Goal: Task Accomplishment & Management: Complete application form

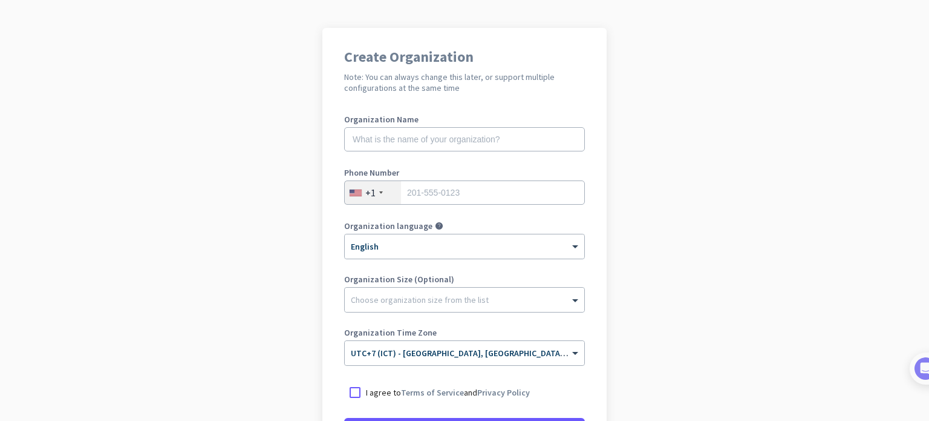
scroll to position [121, 0]
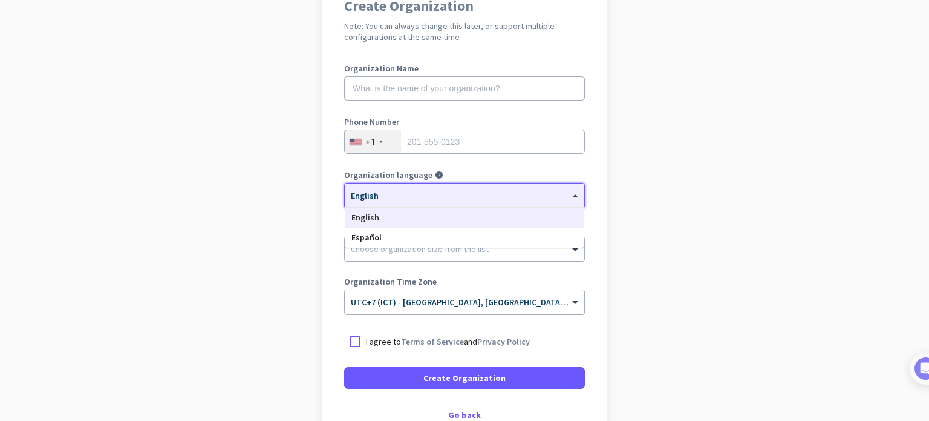
click at [537, 192] on div at bounding box center [465, 191] width 240 height 10
click at [519, 200] on div "× English" at bounding box center [457, 196] width 224 height 10
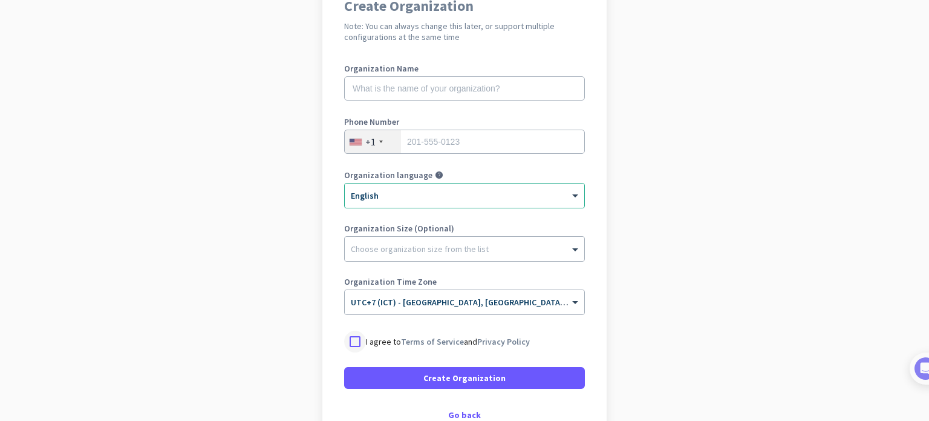
click at [350, 342] on div at bounding box center [355, 341] width 22 height 22
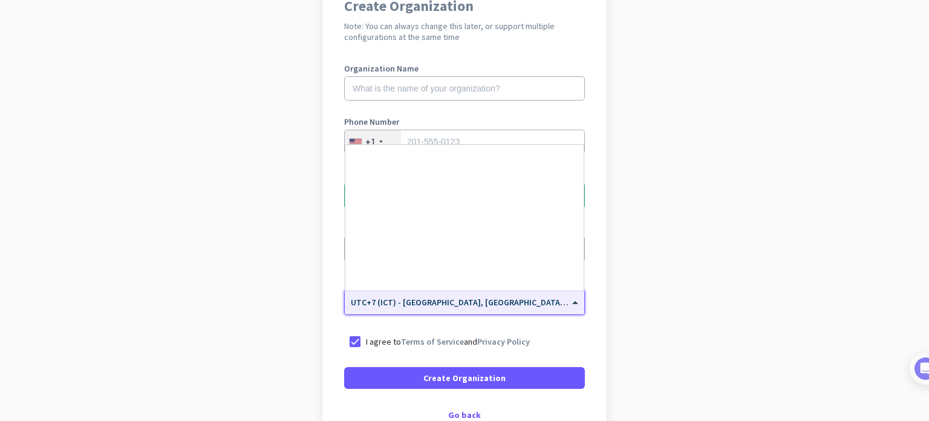
click at [518, 310] on div "× UTC+7 (ICT) - Bangkok, Samut Prakan, Mueang Nonthaburi, Chon Buri" at bounding box center [465, 302] width 240 height 24
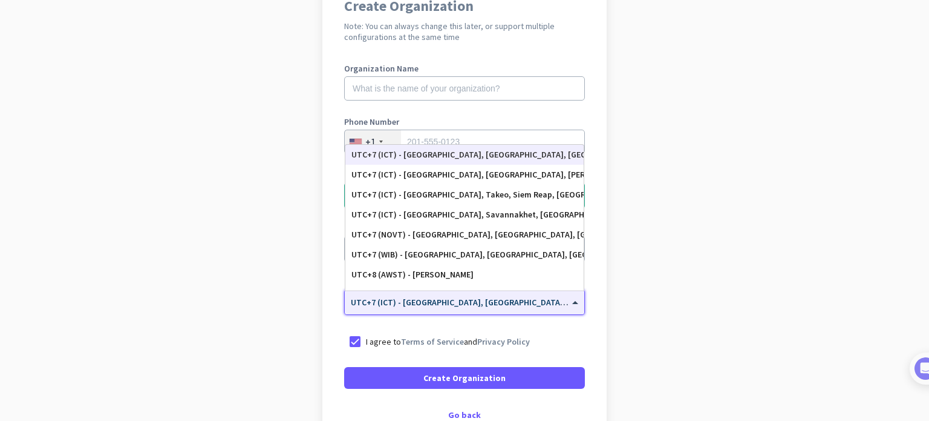
click at [518, 310] on div "× UTC+7 (ICT) - Bangkok, Samut Prakan, Mueang Nonthaburi, Chon Buri" at bounding box center [465, 302] width 240 height 24
click at [476, 307] on span "UTC+7 (ICT) - Bangkok, Samut Prakan, Mueang Nonthaburi, Chon Buri" at bounding box center [539, 301] width 377 height 11
click at [448, 139] on input "tel" at bounding box center [464, 141] width 241 height 24
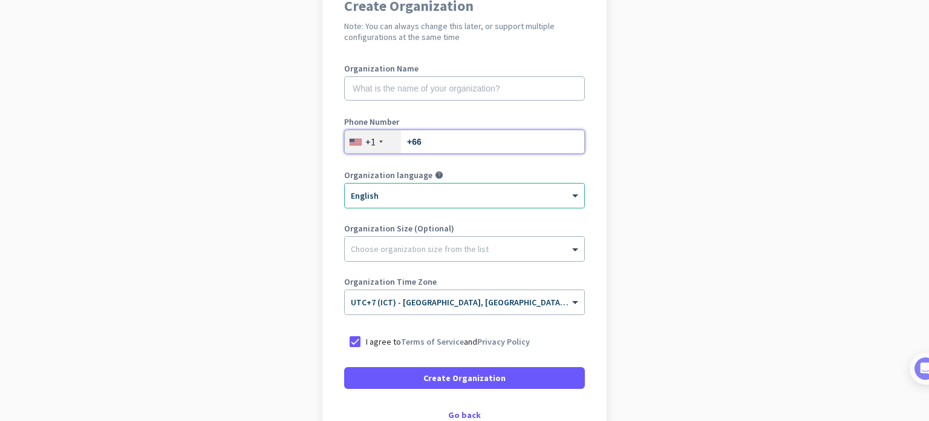
type input "+66"
click at [365, 147] on div "+1" at bounding box center [370, 142] width 10 height 12
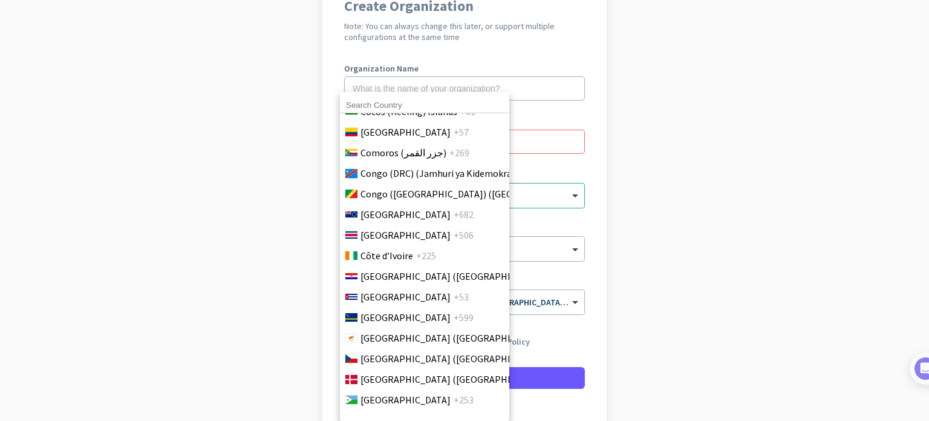
scroll to position [1089, 0]
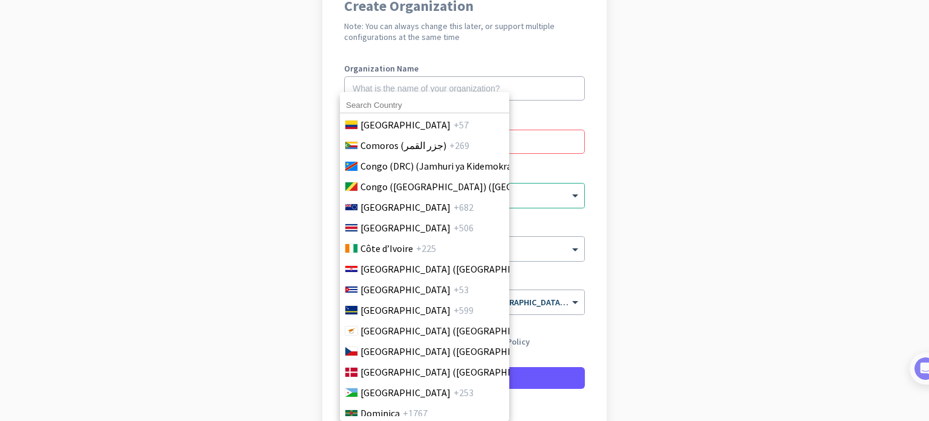
click at [384, 104] on input at bounding box center [424, 105] width 169 height 16
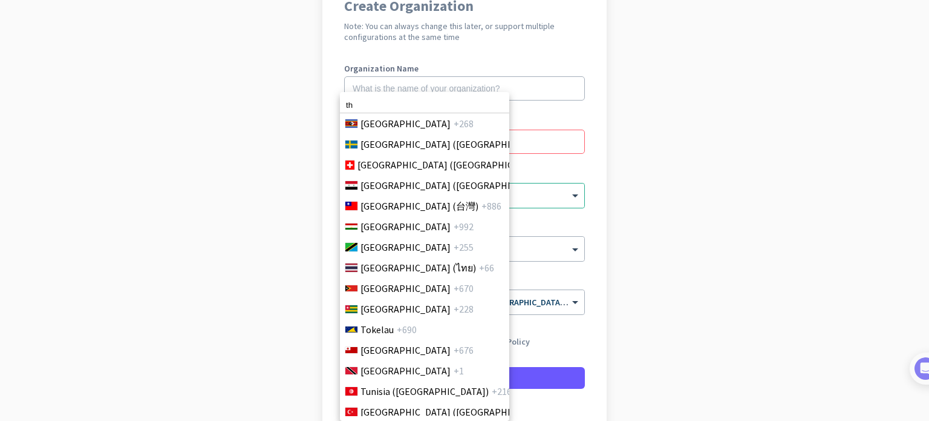
scroll to position [4410, 0]
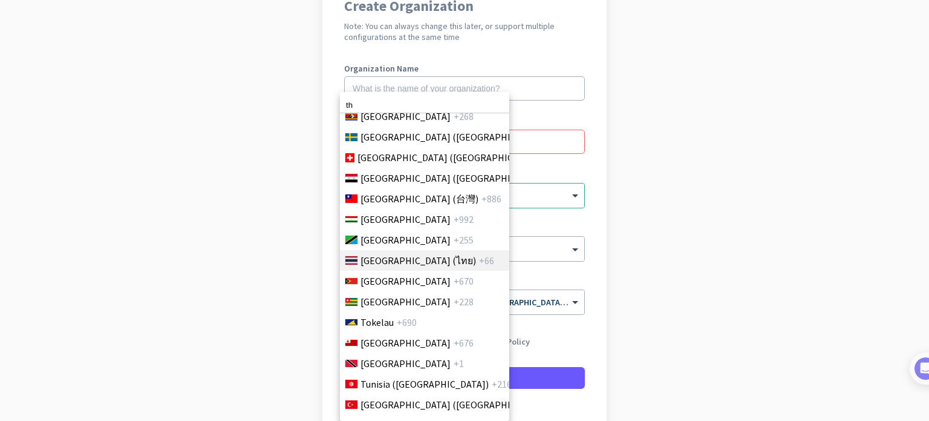
type input "th"
click at [395, 258] on span "Thailand (ไทย)" at bounding box center [419, 260] width 116 height 15
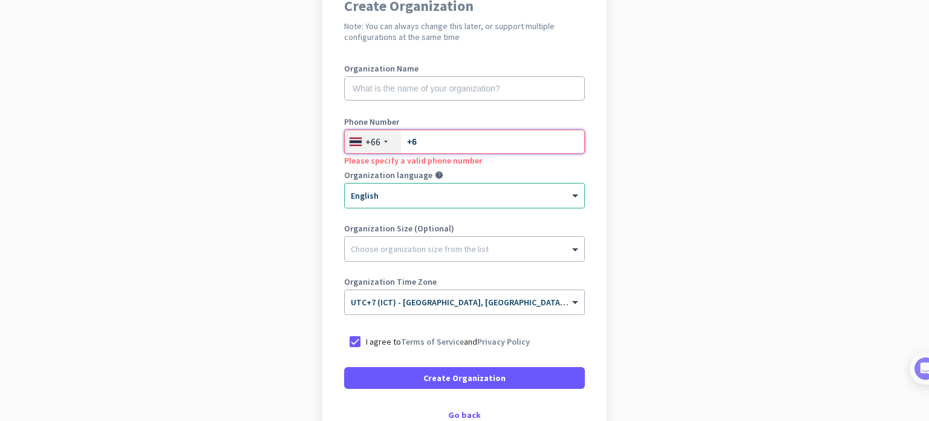
type input "+"
type input "615214795"
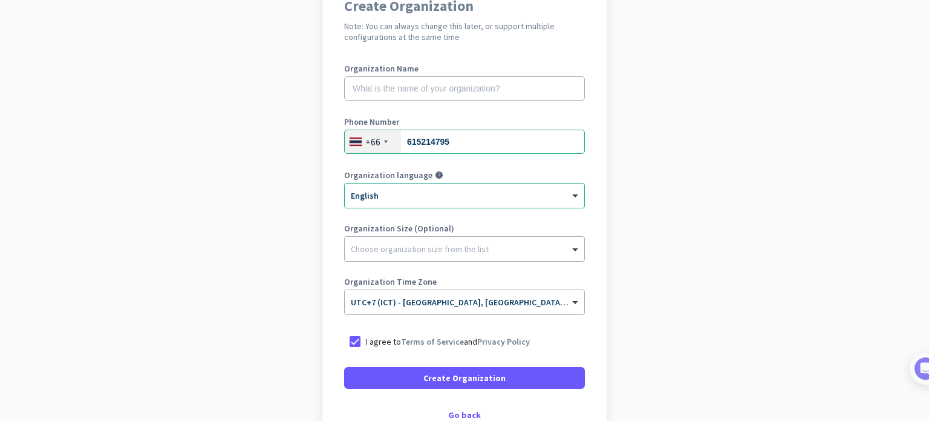
click at [405, 248] on div at bounding box center [465, 246] width 240 height 12
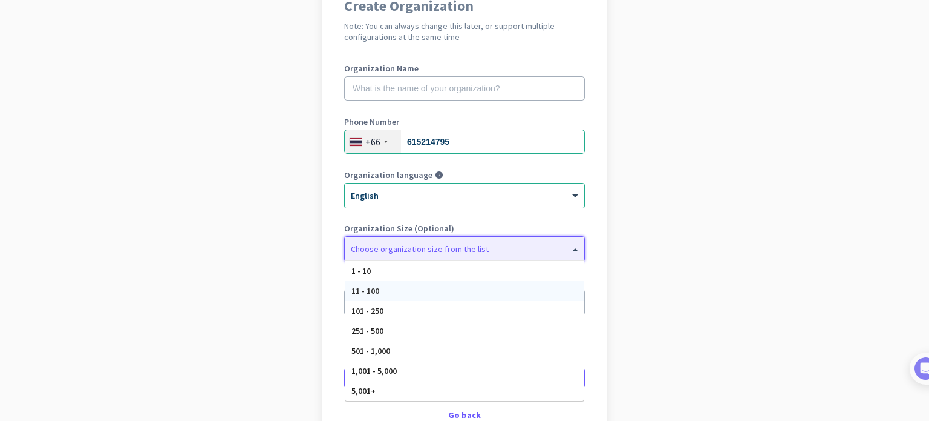
click at [398, 285] on div "11 - 100" at bounding box center [464, 291] width 238 height 20
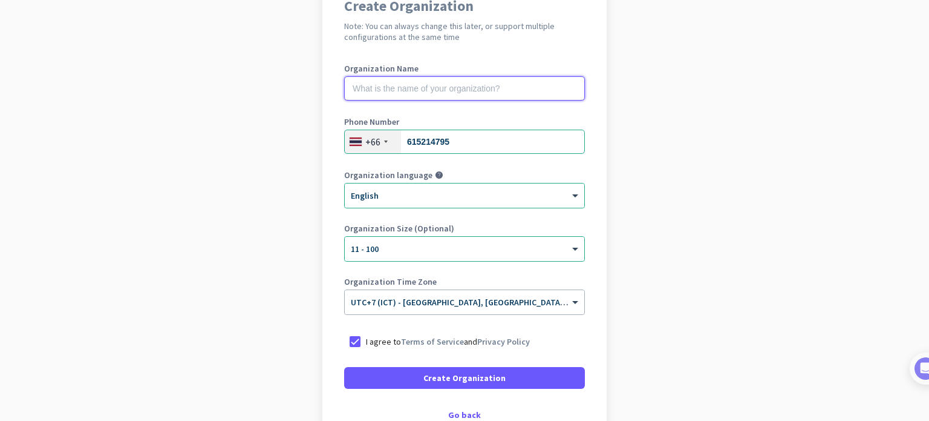
click at [400, 95] on input "text" at bounding box center [464, 88] width 241 height 24
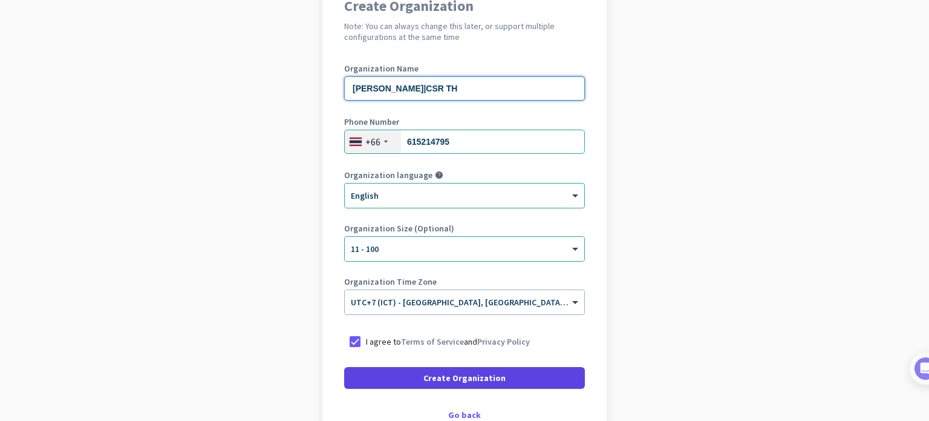
type input "[PERSON_NAME]|CSR TH"
click at [454, 377] on span "Create Organization" at bounding box center [465, 377] width 82 height 12
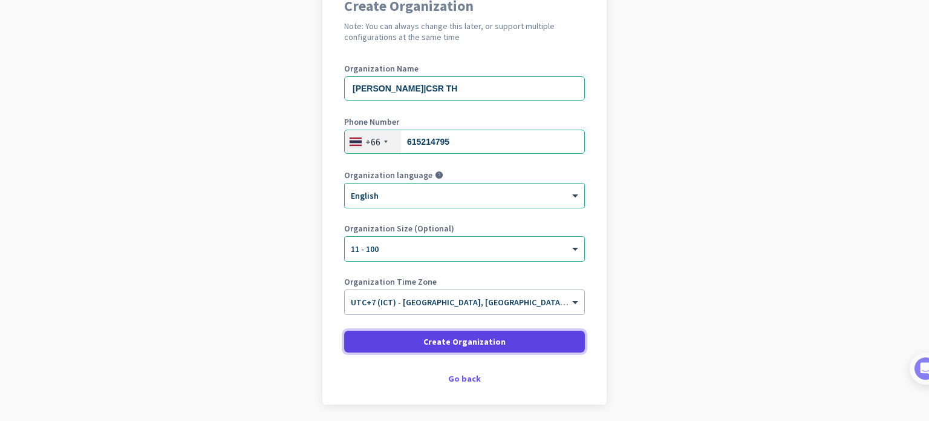
click at [521, 343] on span at bounding box center [464, 341] width 241 height 29
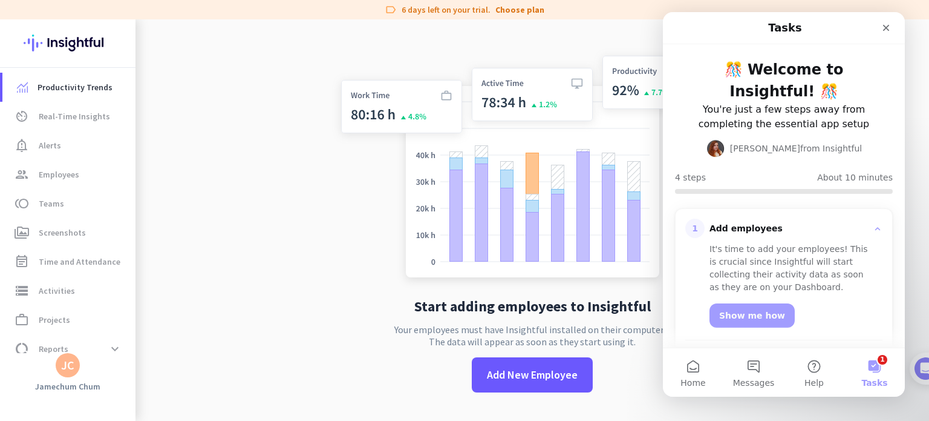
click at [225, 208] on app-no-employees "Start adding employees to Insightful Your employees must have Insightful instal…" at bounding box center [533, 229] width 794 height 421
click at [92, 123] on span "Real-Time Insights" at bounding box center [74, 116] width 71 height 15
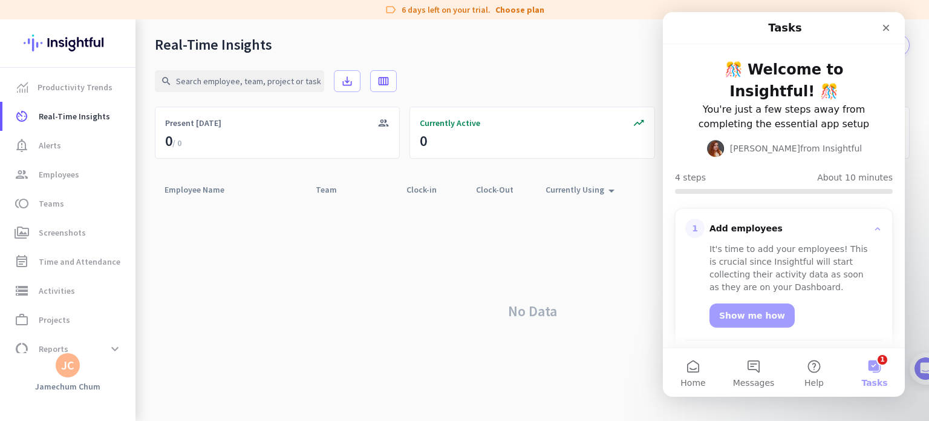
click at [869, 30] on div "Intercom messenger" at bounding box center [851, 28] width 91 height 22
click at [883, 26] on icon "Close" at bounding box center [887, 28] width 10 height 10
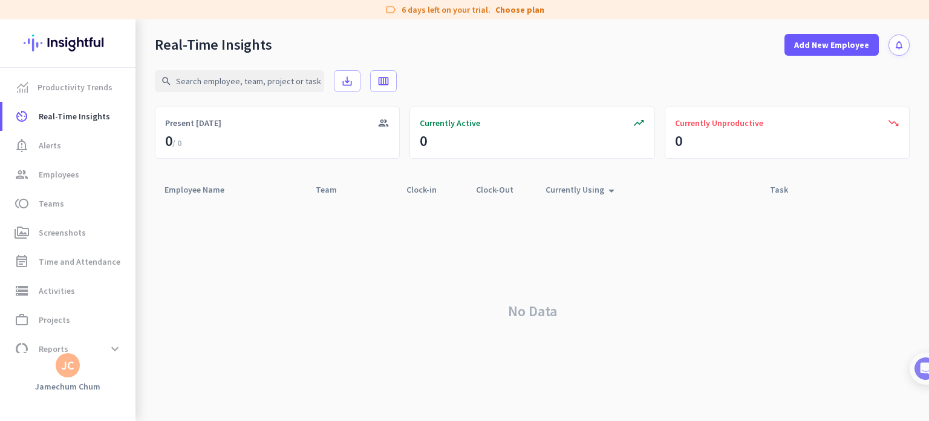
click at [610, 191] on icon "arrow_drop_up" at bounding box center [611, 190] width 15 height 15
click at [609, 191] on icon "arrow_drop_up" at bounding box center [611, 188] width 15 height 15
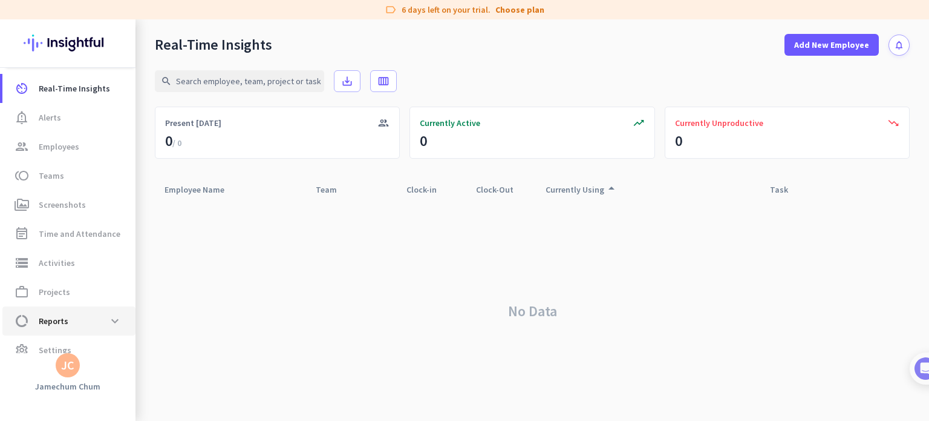
scroll to position [44, 0]
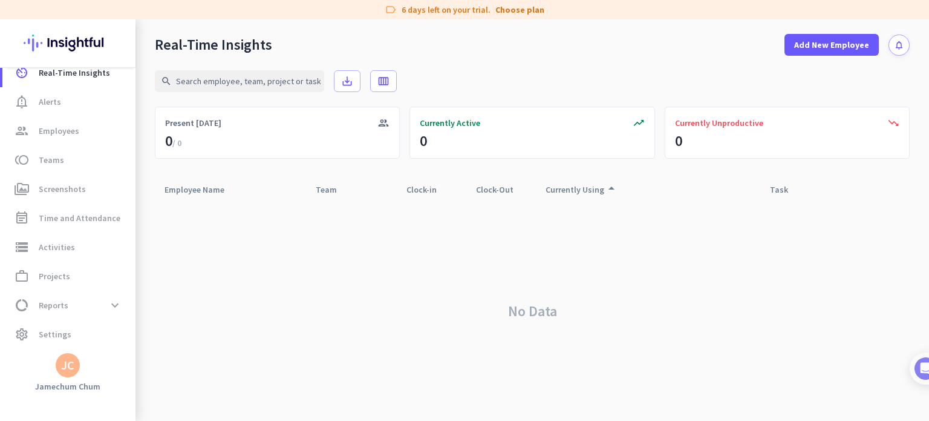
click at [70, 370] on div "JC" at bounding box center [67, 365] width 13 height 12
click at [234, 304] on h3 "[PERSON_NAME]|CSR TH" at bounding box center [234, 302] width 102 height 10
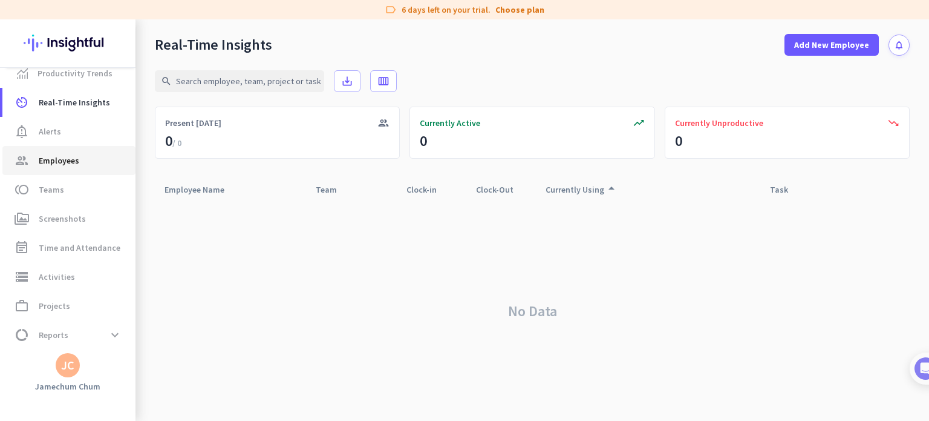
scroll to position [0, 0]
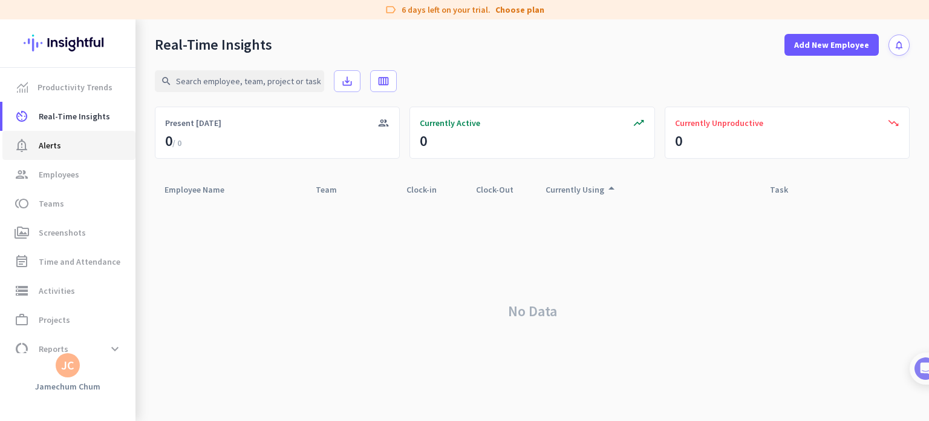
click at [50, 146] on span "Alerts" at bounding box center [50, 145] width 22 height 15
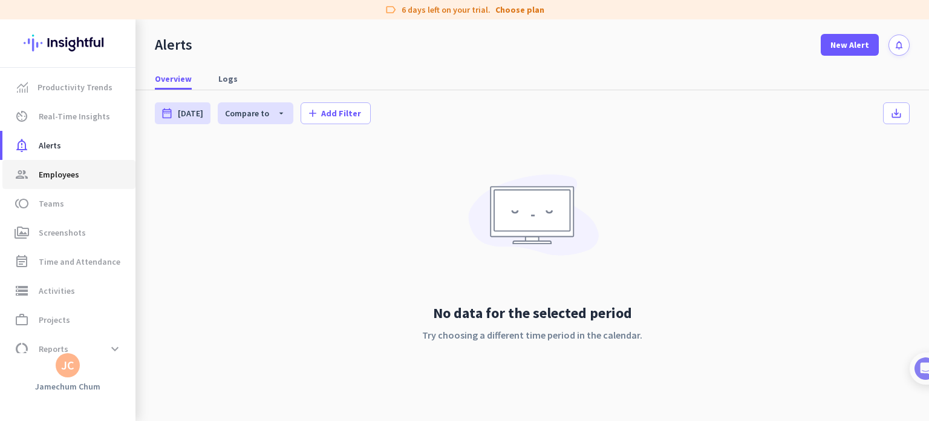
click at [82, 168] on span "group Employees" at bounding box center [69, 174] width 114 height 15
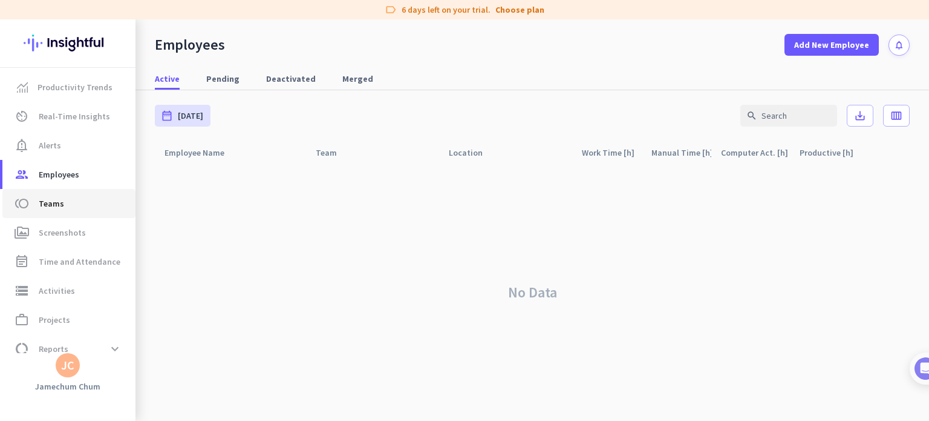
click at [76, 205] on span "toll Teams" at bounding box center [69, 203] width 114 height 15
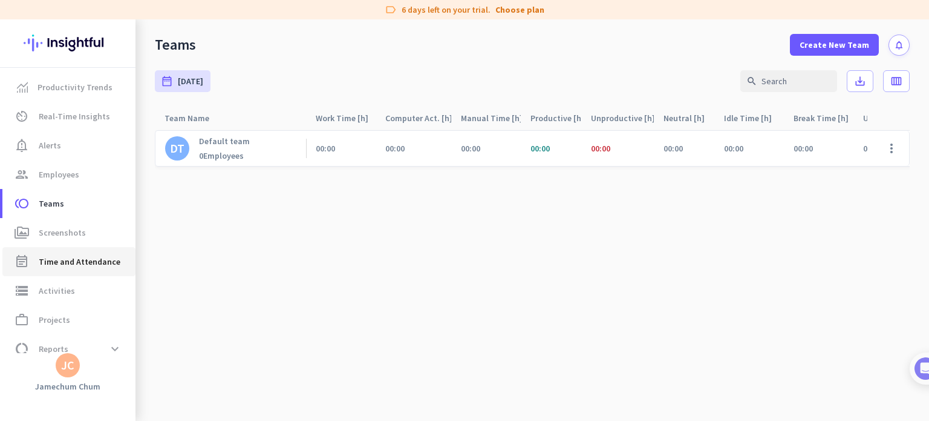
click at [90, 257] on span "Time and Attendance" at bounding box center [80, 261] width 82 height 15
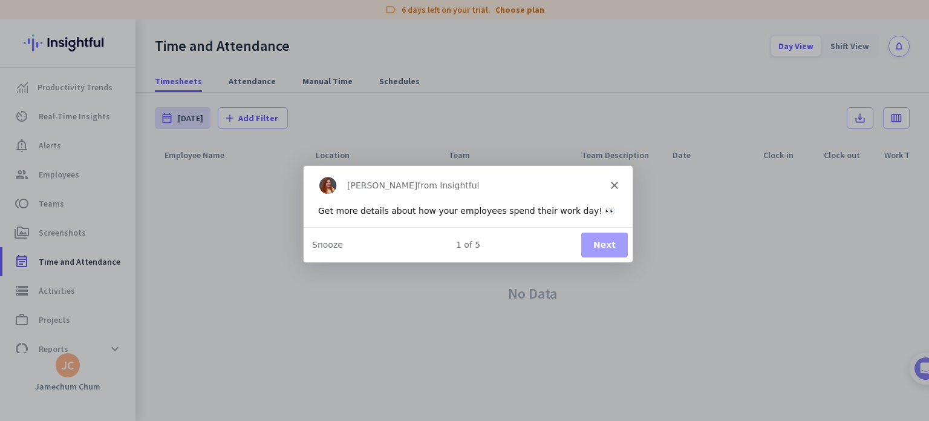
click at [569, 213] on div "Get more details about how your employees spend their work day! 👀" at bounding box center [468, 210] width 300 height 13
click at [608, 247] on button "Next" at bounding box center [604, 244] width 47 height 25
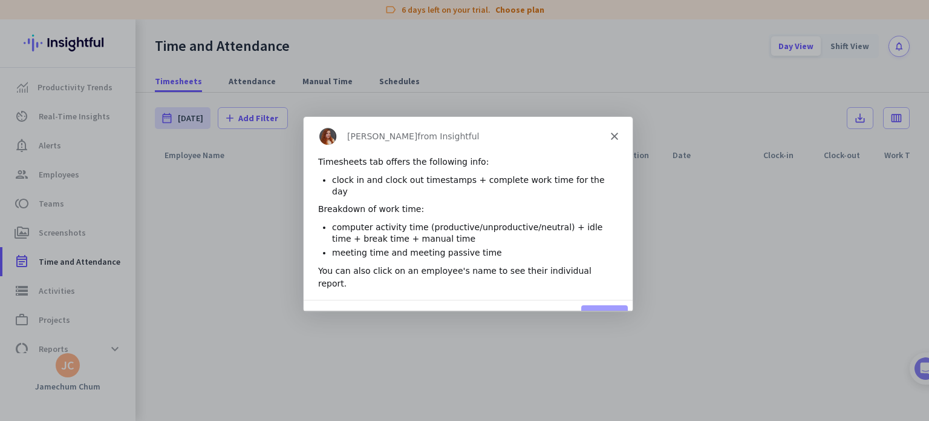
click at [603, 304] on button "Next" at bounding box center [604, 316] width 47 height 25
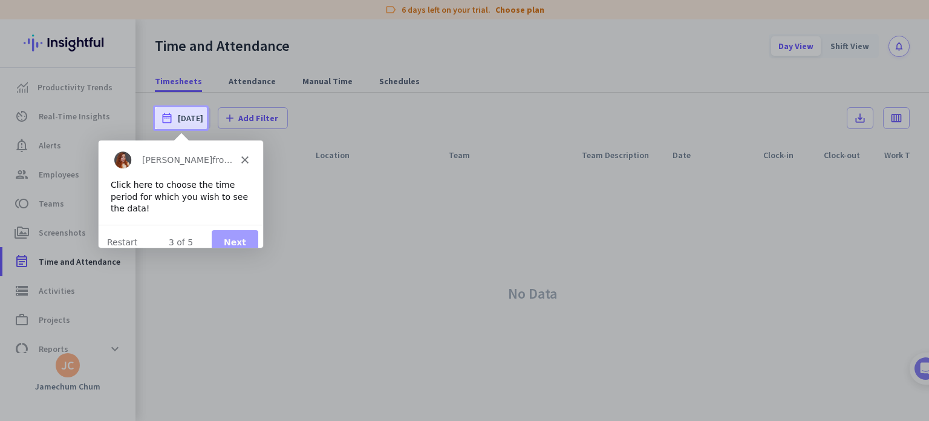
click at [229, 235] on button "Next" at bounding box center [234, 241] width 47 height 25
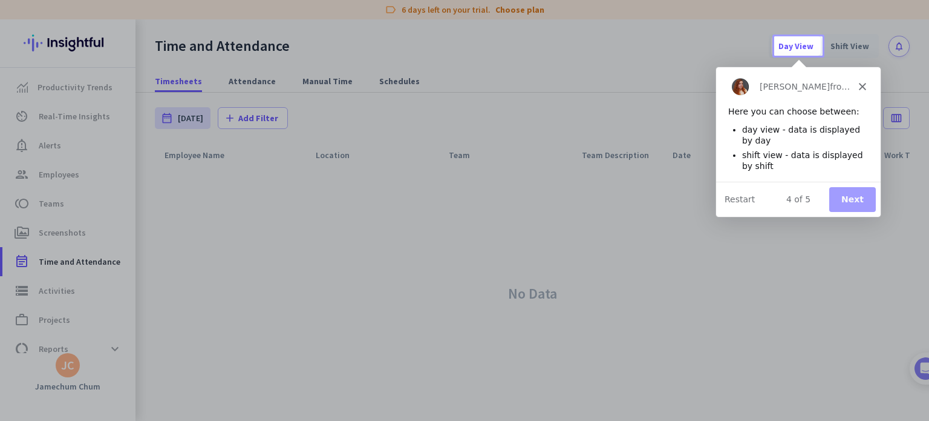
click at [877, 206] on div "4 of 5 Next Restart" at bounding box center [797, 198] width 165 height 35
drag, startPoint x: 871, startPoint y: 198, endPoint x: 854, endPoint y: 199, distance: 17.0
click at [868, 198] on button "Next" at bounding box center [851, 198] width 47 height 25
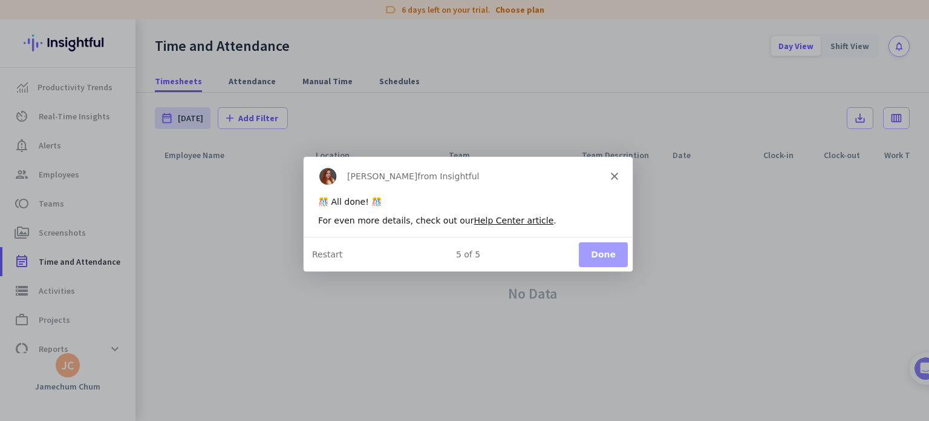
click at [609, 247] on button "Done" at bounding box center [602, 253] width 49 height 25
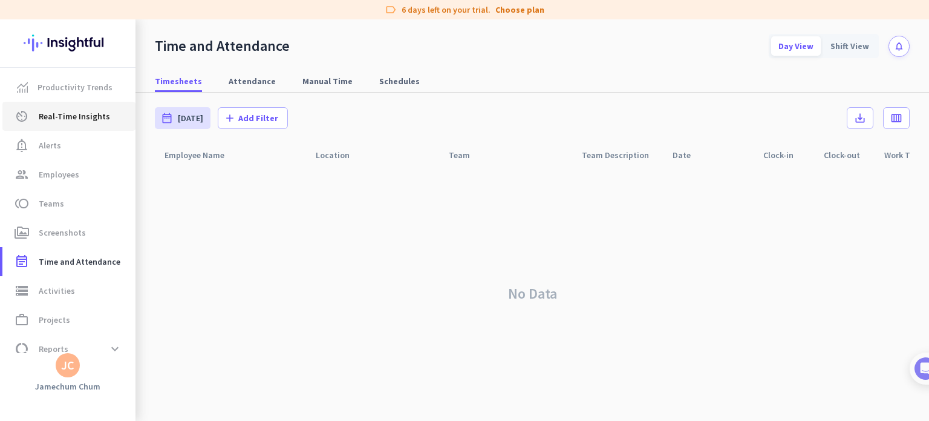
click at [60, 120] on span "Real-Time Insights" at bounding box center [74, 116] width 71 height 15
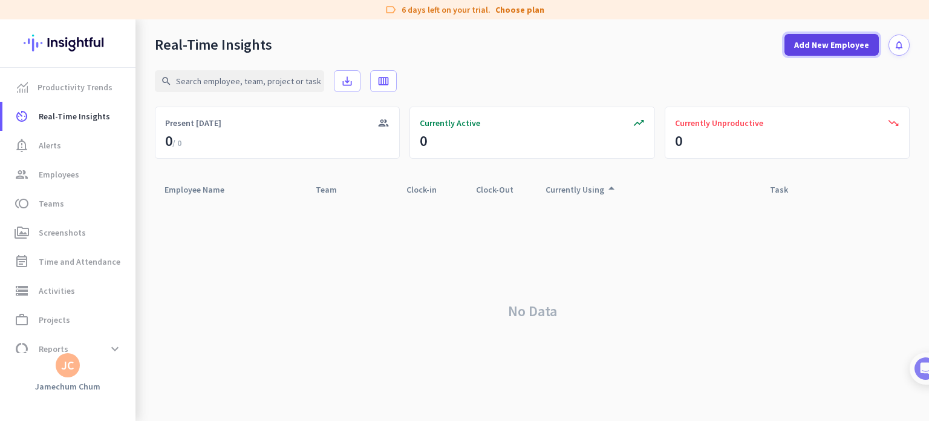
click at [837, 41] on span "Add New Employee" at bounding box center [831, 45] width 75 height 12
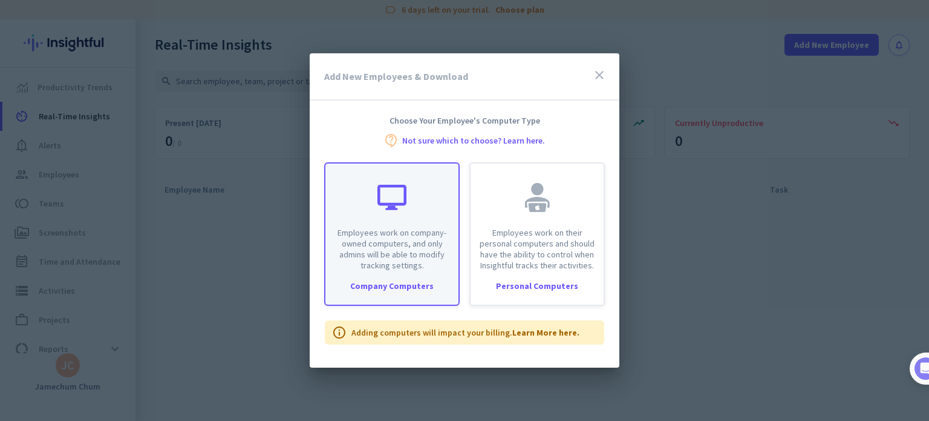
click at [424, 232] on p "Employees work on company-owned computers, and only admins will be able to modi…" at bounding box center [392, 249] width 119 height 44
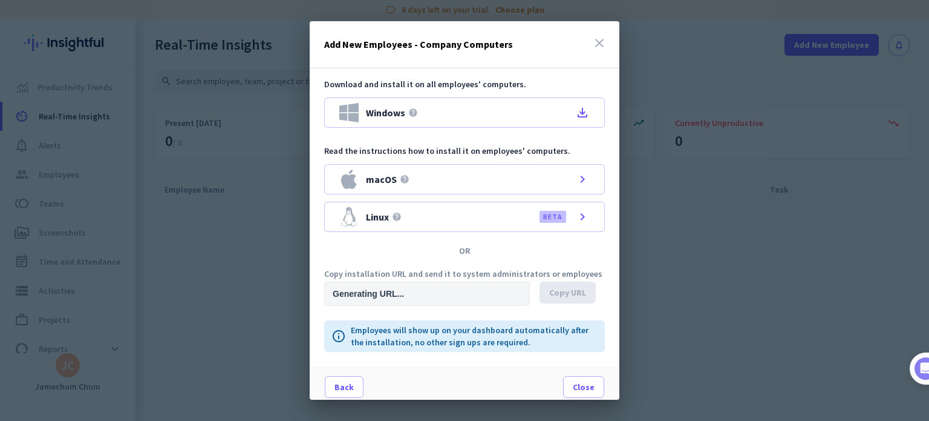
type input "https://app.insightful.io/#/installation/company?token=eyJhbGciOiJIUzI1NiIsInR5…"
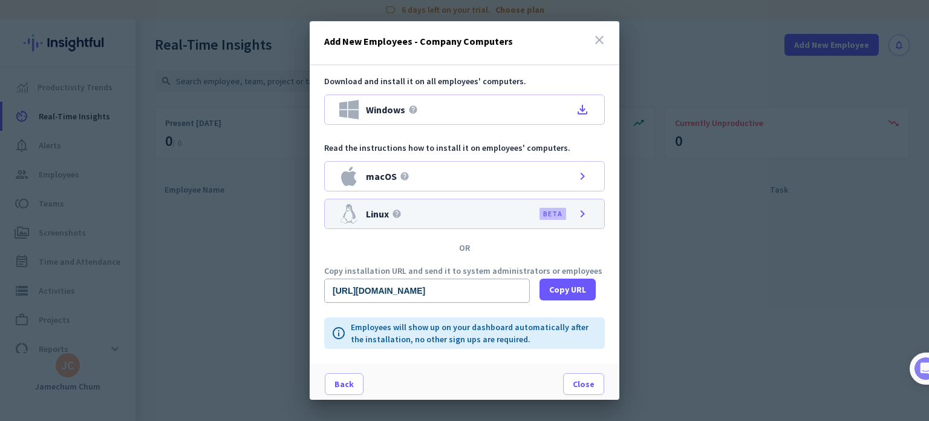
scroll to position [6, 0]
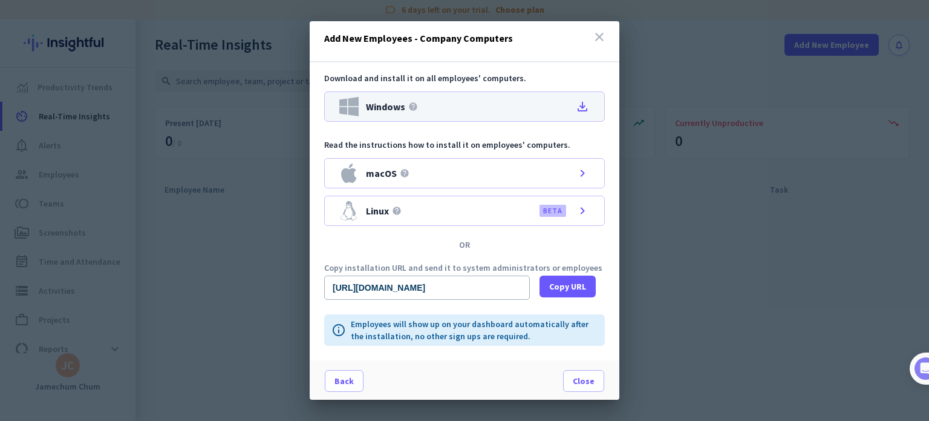
click at [576, 103] on icon "file_download" at bounding box center [582, 106] width 15 height 15
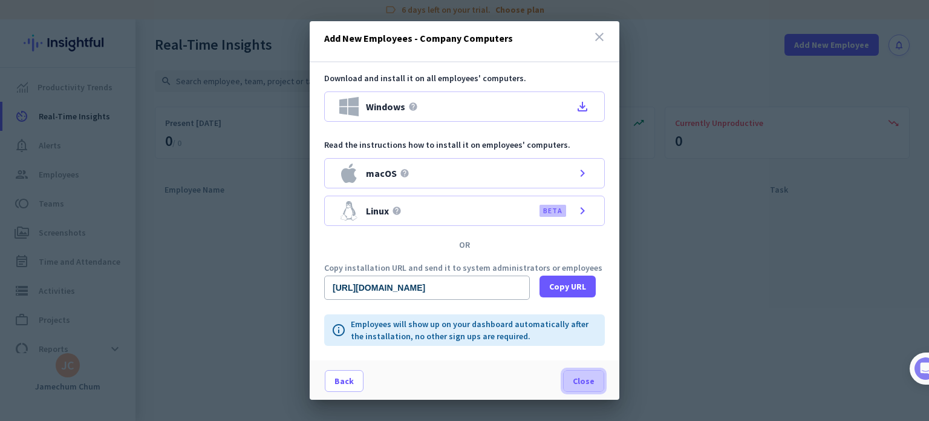
click at [581, 379] on span "Close" at bounding box center [584, 381] width 22 height 12
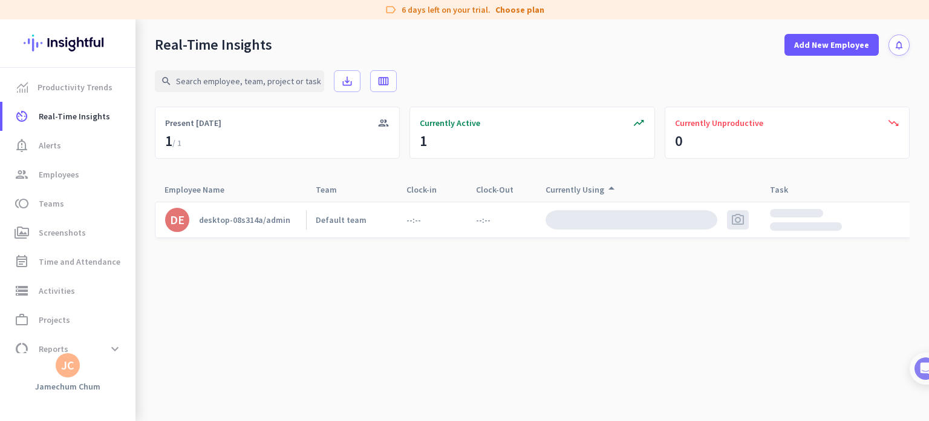
click at [537, 326] on cdk-virtual-scroll-viewport "DE desktop-08s314a/admin Default team --:-- --:-- photo_camera" at bounding box center [532, 311] width 755 height 220
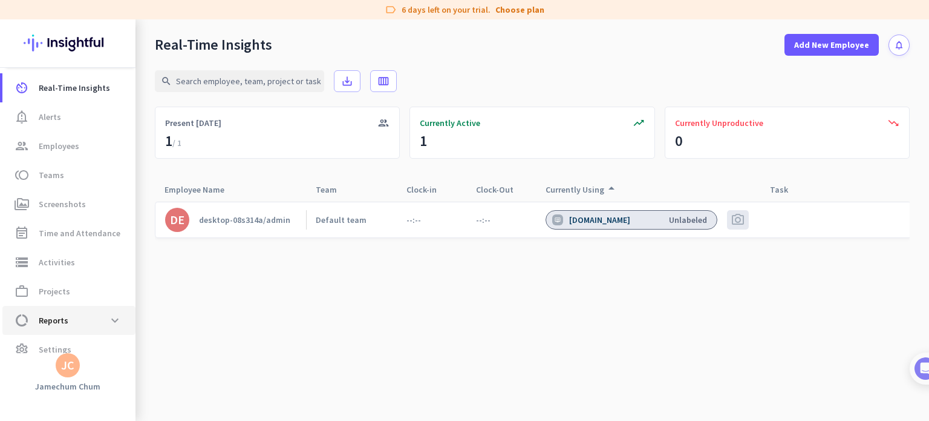
scroll to position [44, 0]
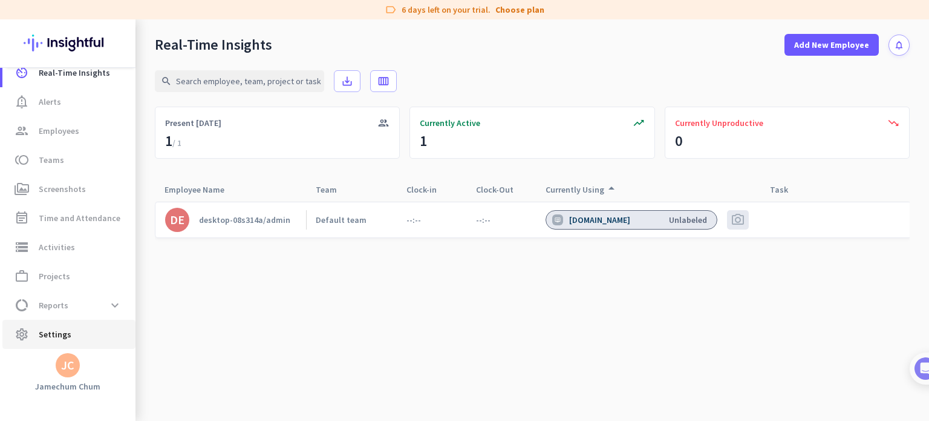
click at [85, 343] on link "settings Settings" at bounding box center [68, 333] width 133 height 29
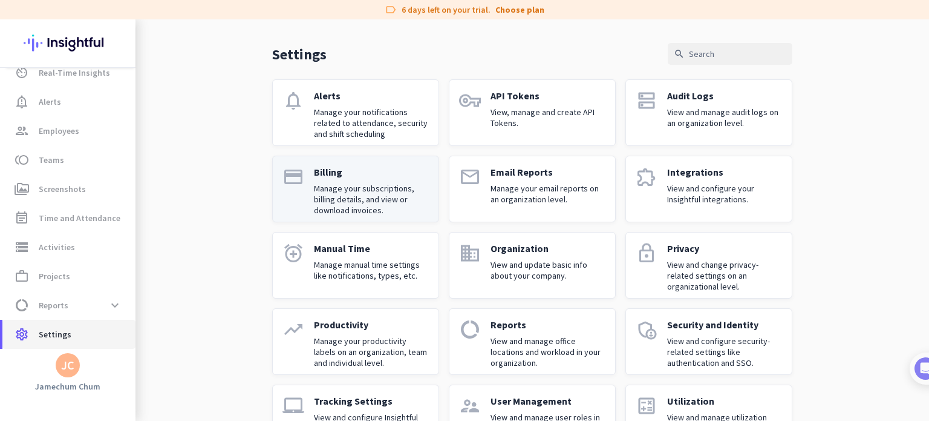
scroll to position [84, 0]
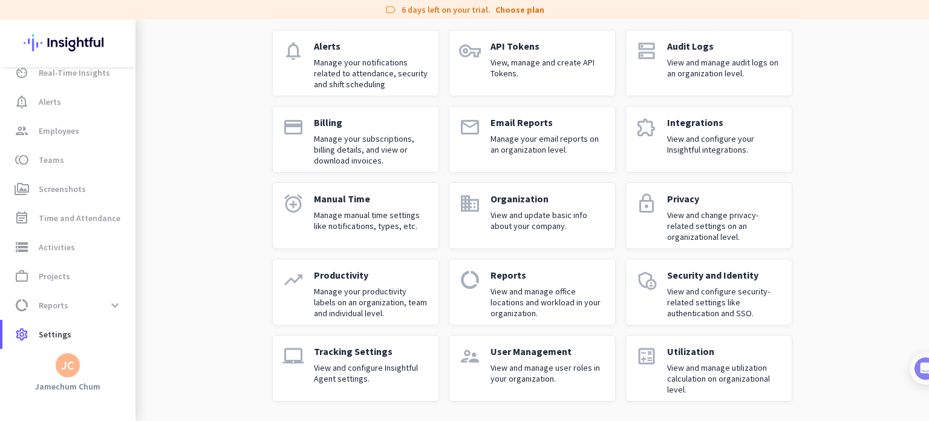
click at [333, 367] on p "View and configure Insightful Agent settings." at bounding box center [371, 373] width 115 height 22
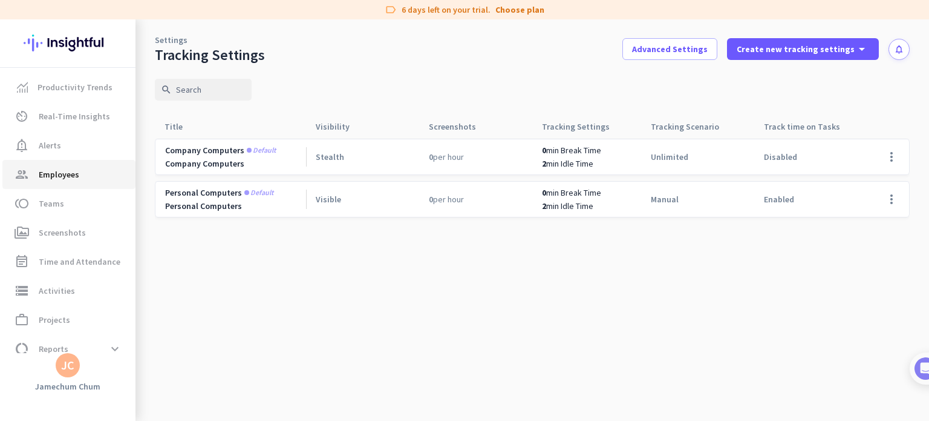
click at [82, 183] on link "group Employees" at bounding box center [68, 174] width 133 height 29
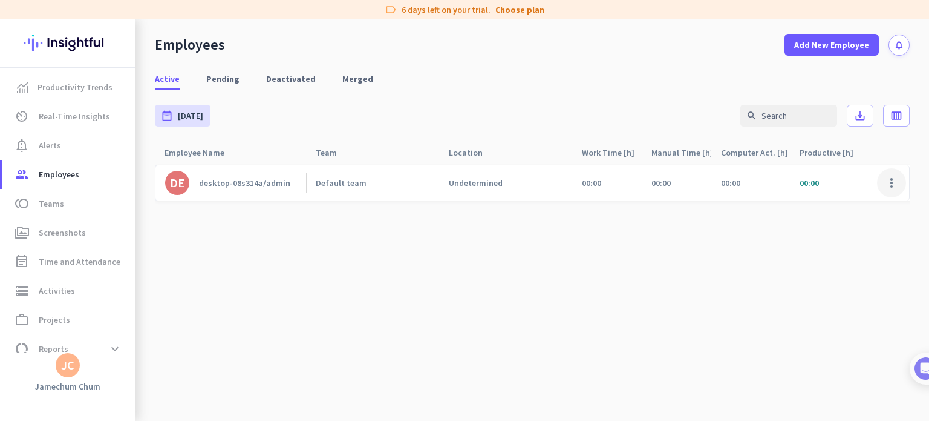
click at [891, 189] on span at bounding box center [891, 182] width 29 height 29
click at [891, 189] on div at bounding box center [464, 210] width 929 height 421
click at [80, 269] on link "event_note Time and Attendance" at bounding box center [68, 261] width 133 height 29
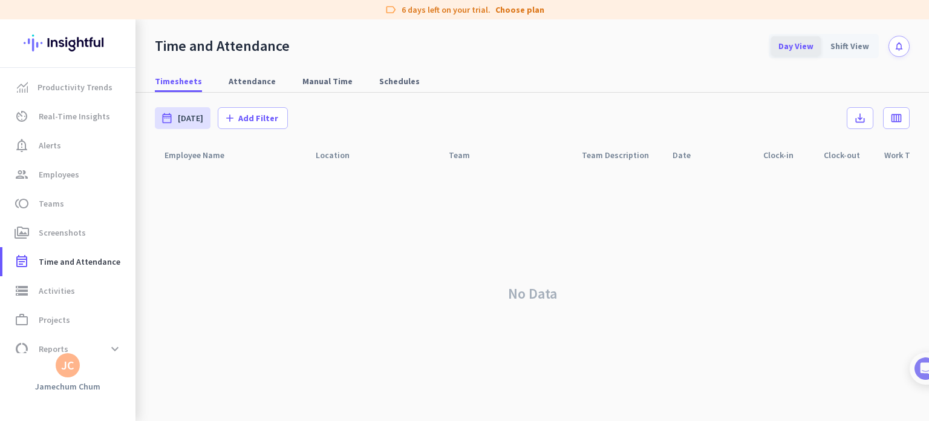
click at [800, 48] on div "Day View" at bounding box center [796, 45] width 50 height 19
click at [857, 117] on icon "save_alt" at bounding box center [860, 118] width 12 height 12
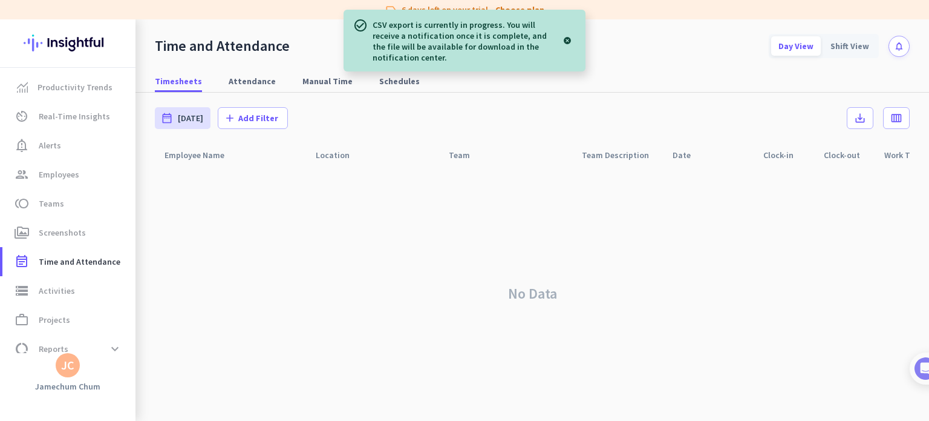
drag, startPoint x: 679, startPoint y: 94, endPoint x: 761, endPoint y: 112, distance: 83.1
click at [680, 94] on div "date_range Today Wed, Oct 1 - Wed, Oct 1 add Add Filter save_alt calendar_view_…" at bounding box center [532, 118] width 755 height 51
click at [731, 87] on div "Timesheets Attendance Manual Time Schedules" at bounding box center [533, 81] width 794 height 22
drag, startPoint x: 580, startPoint y: 232, endPoint x: 453, endPoint y: 224, distance: 127.3
click at [579, 232] on div "No Data" at bounding box center [532, 293] width 755 height 254
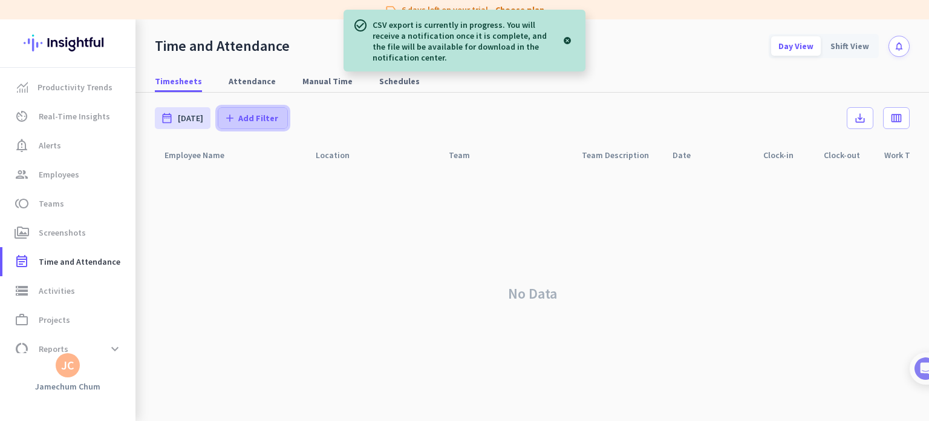
click at [244, 118] on span "Add Filter" at bounding box center [258, 118] width 40 height 12
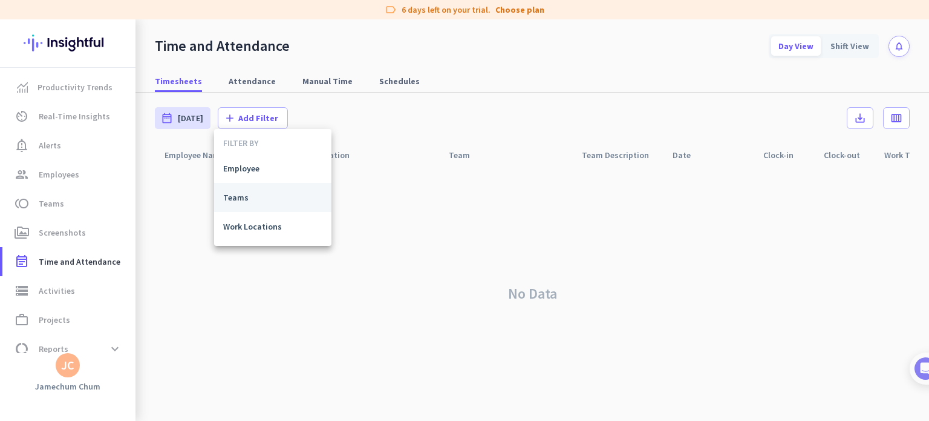
click at [253, 200] on span "Teams" at bounding box center [272, 197] width 99 height 12
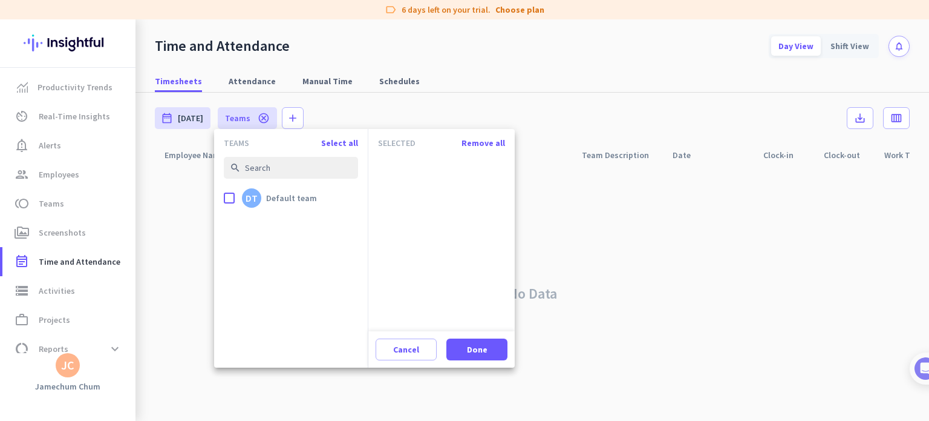
click at [437, 99] on div at bounding box center [464, 210] width 929 height 421
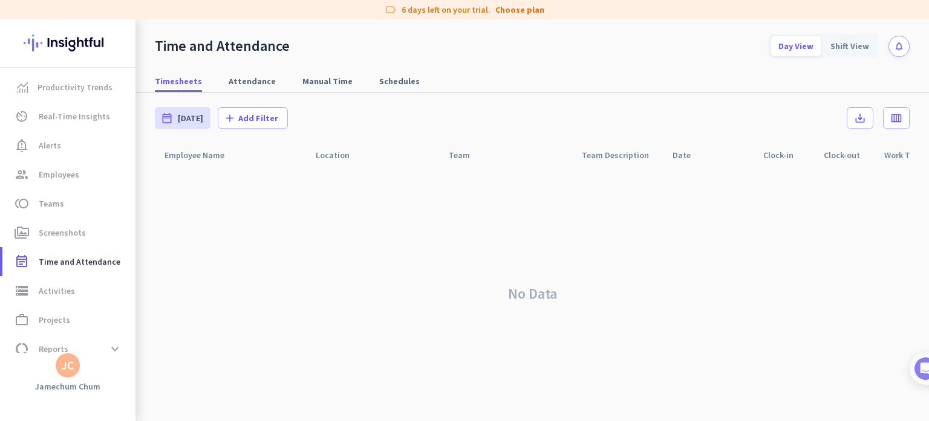
drag, startPoint x: 491, startPoint y: 120, endPoint x: 509, endPoint y: 119, distance: 17.6
click at [494, 120] on div "date_range Today Wed, Oct 1 - Wed, Oct 1 add Add Filter save_alt calendar_view_…" at bounding box center [532, 118] width 755 height 51
click at [902, 48] on icon "notifications" at bounding box center [899, 46] width 10 height 10
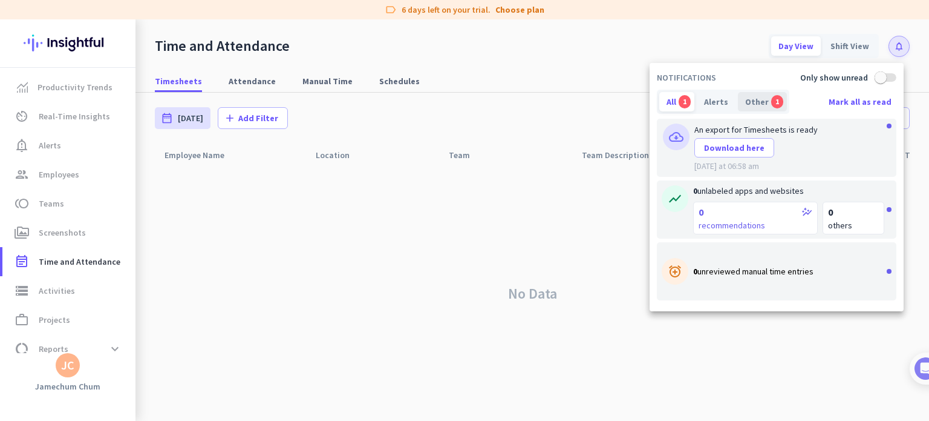
click at [763, 98] on div "Other 1" at bounding box center [762, 101] width 49 height 19
click at [690, 99] on span "1" at bounding box center [685, 101] width 12 height 13
click at [64, 90] on div at bounding box center [464, 210] width 929 height 421
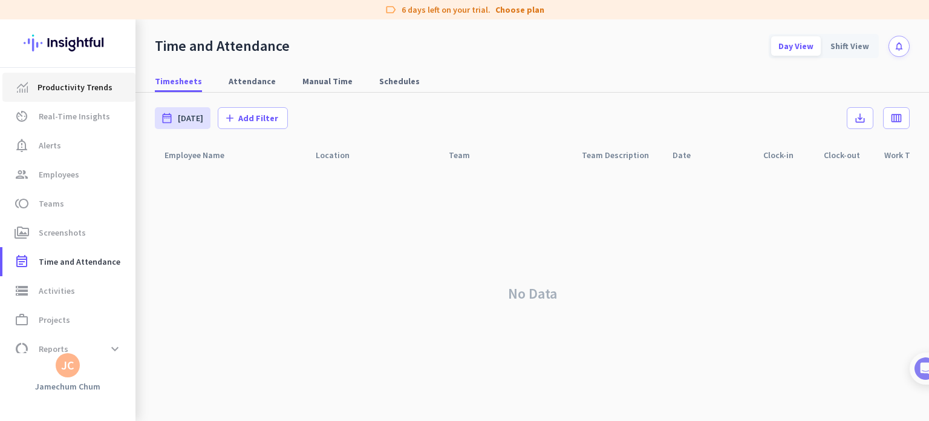
click at [65, 90] on span "Productivity Trends" at bounding box center [75, 87] width 75 height 15
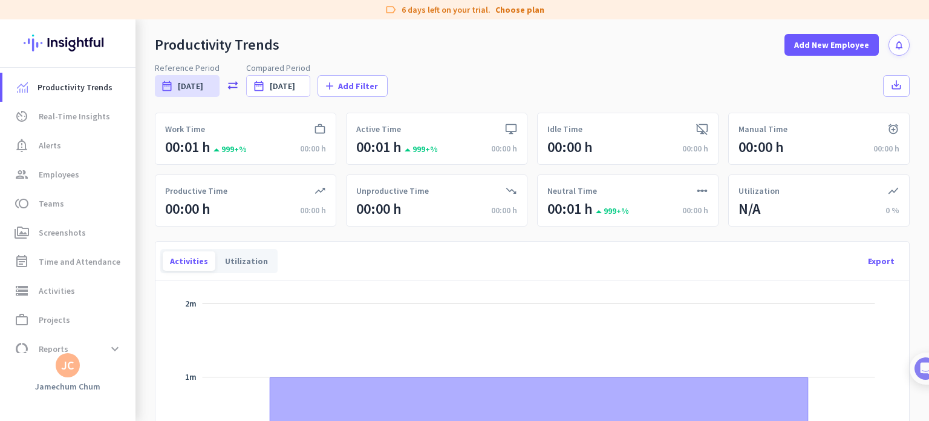
click at [898, 43] on button "notifications" at bounding box center [899, 44] width 21 height 21
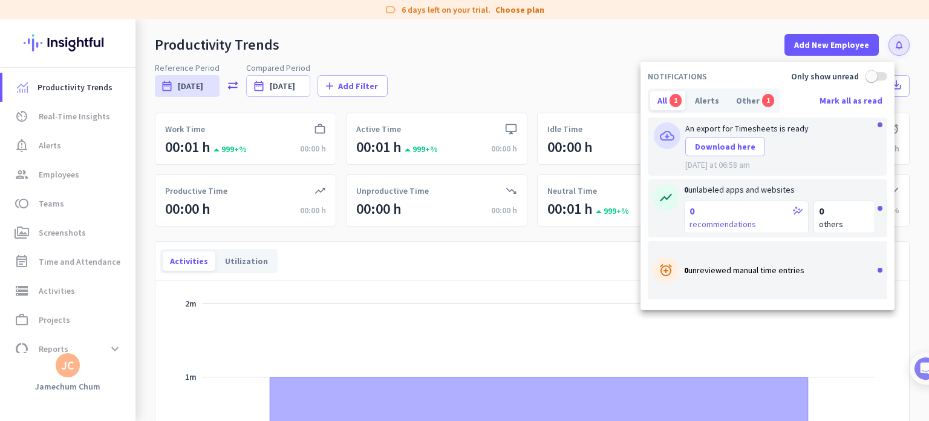
click at [679, 272] on div "alarm_add 0 unreviewed manual time entries" at bounding box center [768, 270] width 240 height 58
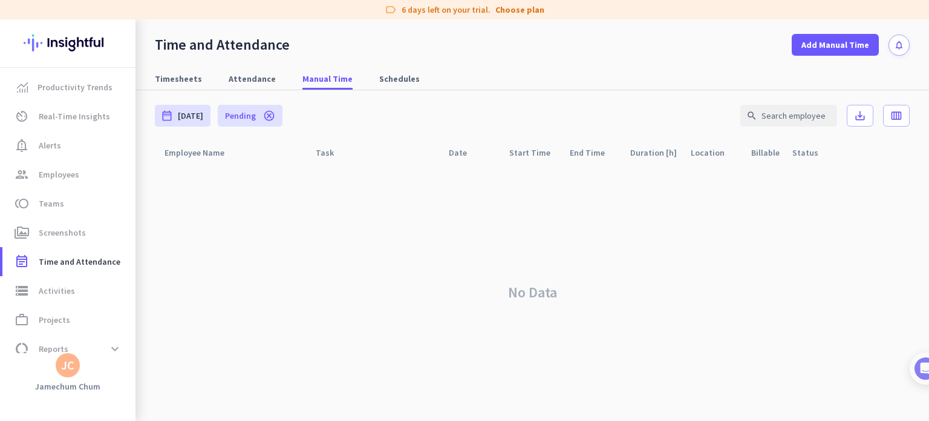
click at [898, 44] on icon "notifications" at bounding box center [899, 45] width 10 height 10
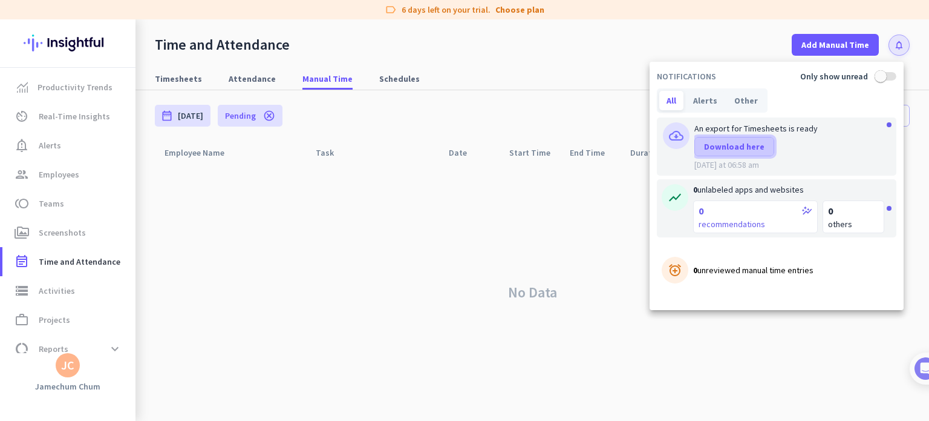
click at [712, 146] on span "Download here" at bounding box center [734, 146] width 61 height 12
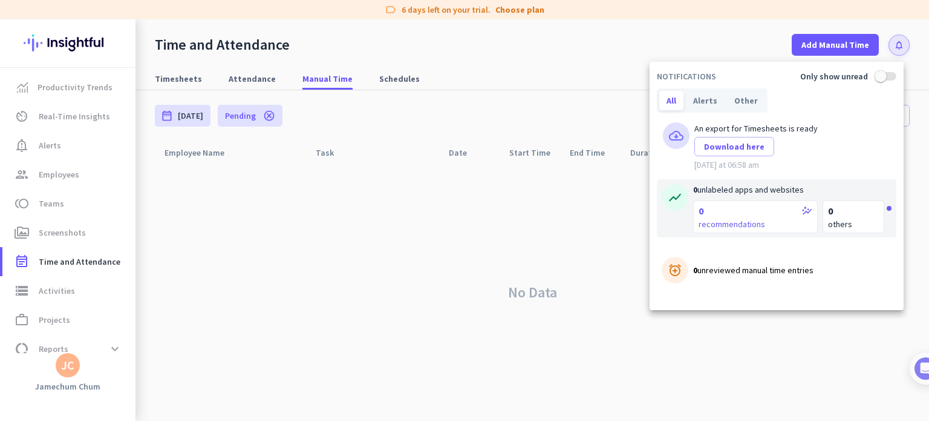
click at [276, 258] on div at bounding box center [464, 210] width 929 height 421
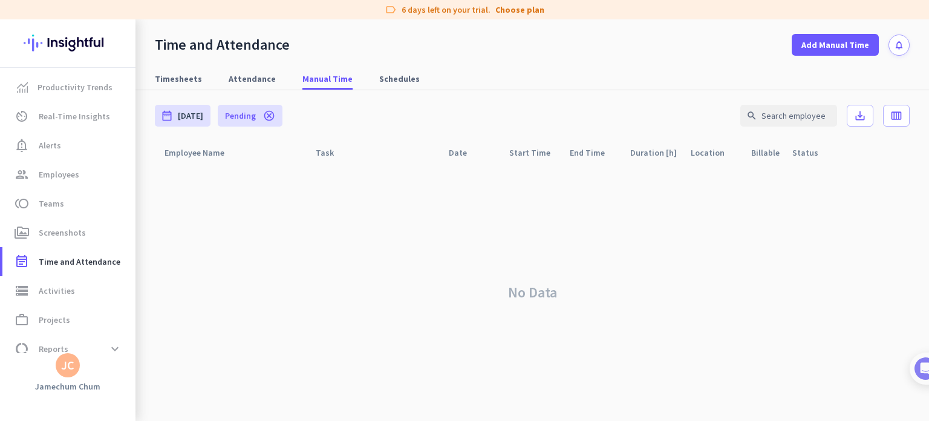
click at [526, 218] on div "No Data" at bounding box center [532, 292] width 755 height 257
click at [889, 42] on button "notifications" at bounding box center [899, 44] width 21 height 21
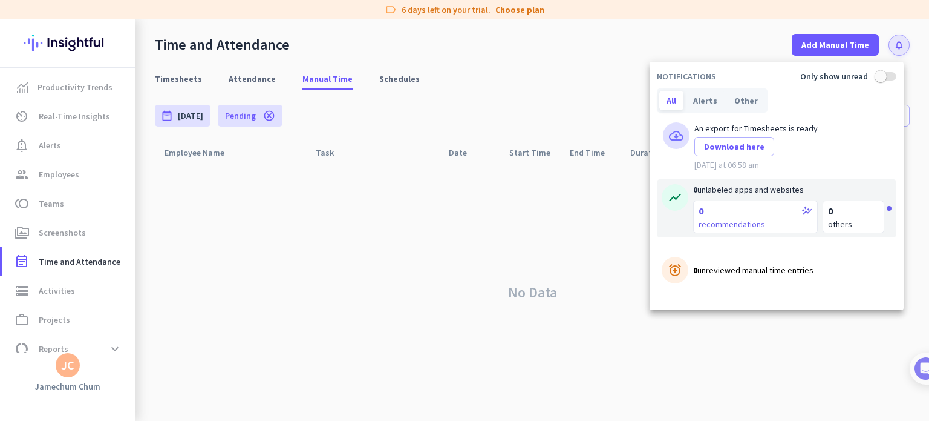
click at [892, 42] on div at bounding box center [464, 210] width 929 height 421
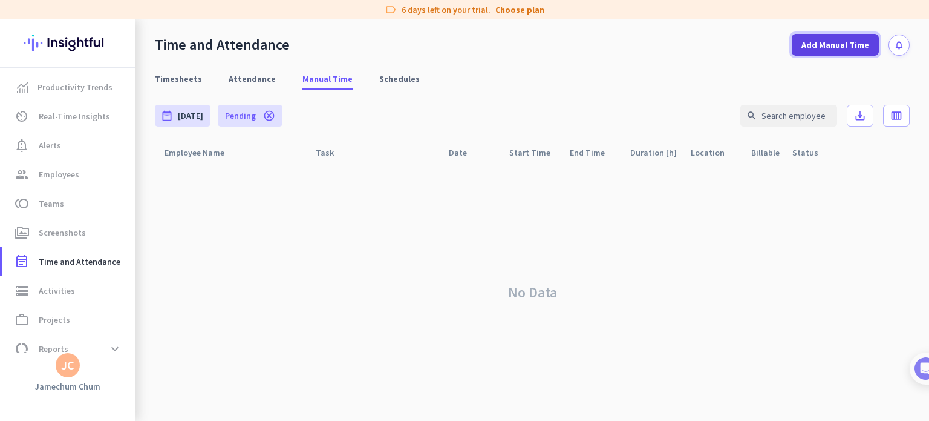
click at [848, 43] on span "Add Manual Time" at bounding box center [836, 45] width 68 height 12
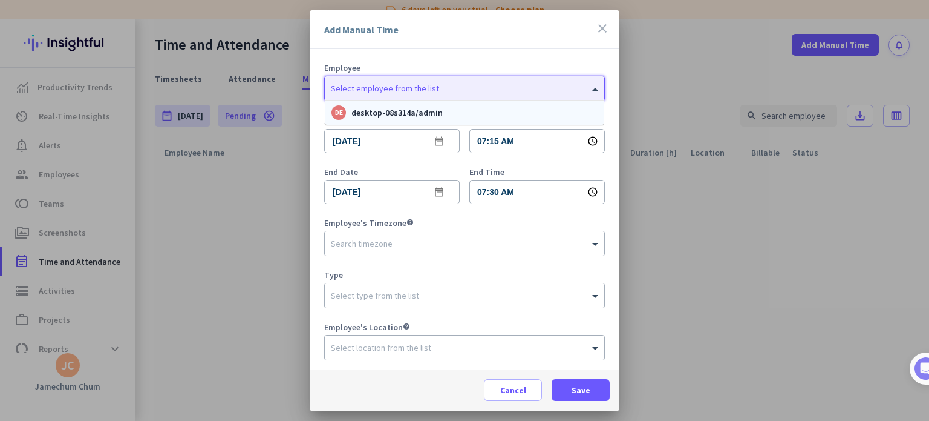
click at [440, 94] on div "Select employee from the list" at bounding box center [465, 88] width 280 height 24
click at [435, 68] on span "Employee" at bounding box center [464, 68] width 281 height 8
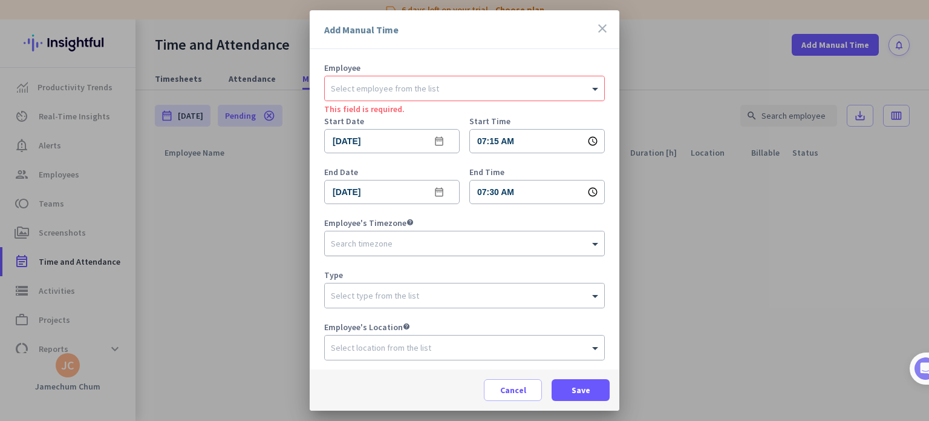
click at [379, 249] on div "Search timezone" at bounding box center [465, 243] width 280 height 24
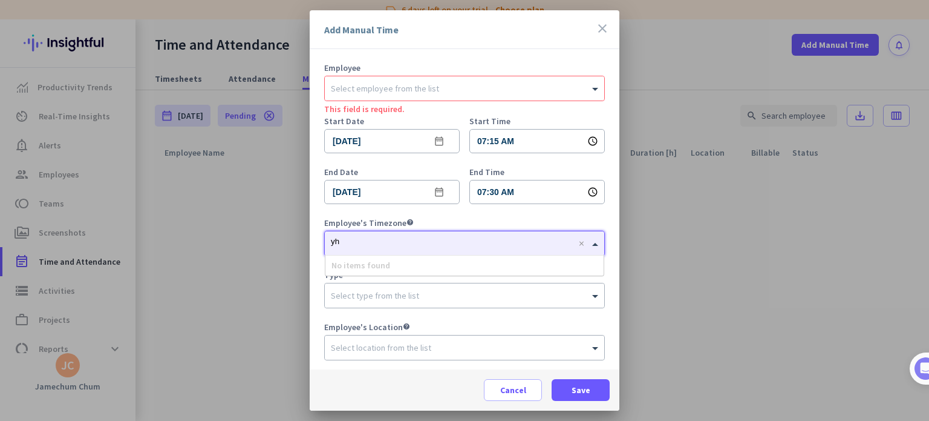
type input "y"
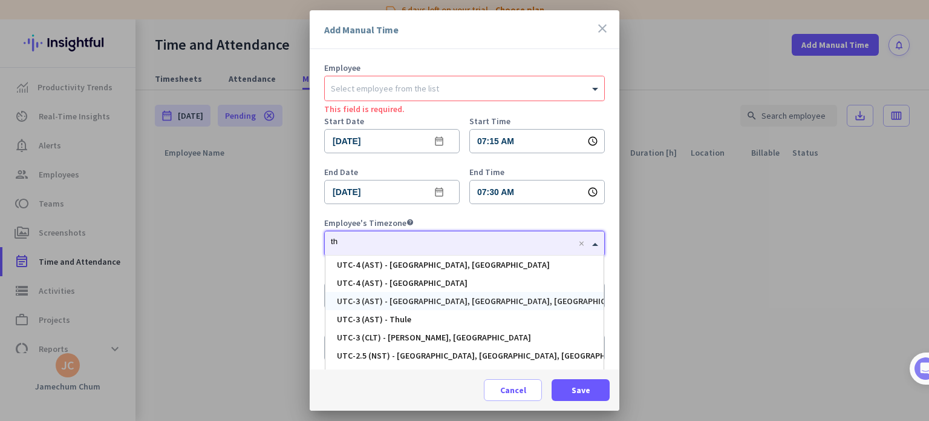
type input "tha"
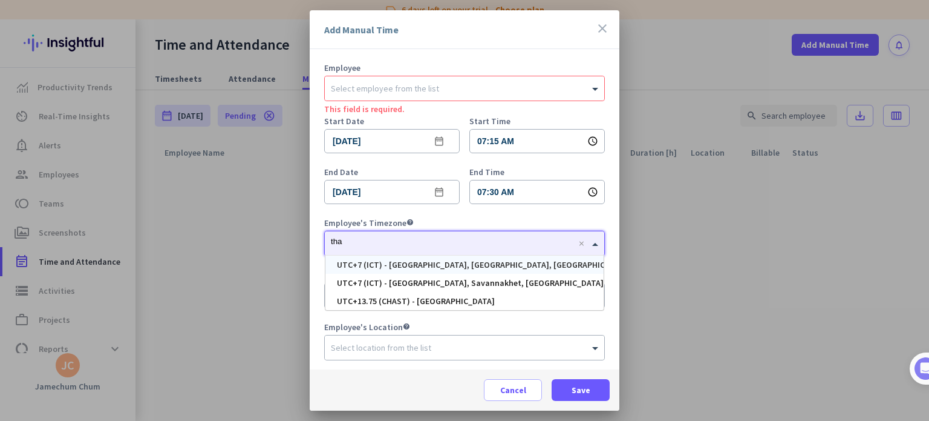
click at [431, 263] on div "UTC+7 (ICT) - Bangkok, Samut Prakan, Mueang Nonthaburi, Chon Buri" at bounding box center [525, 264] width 377 height 8
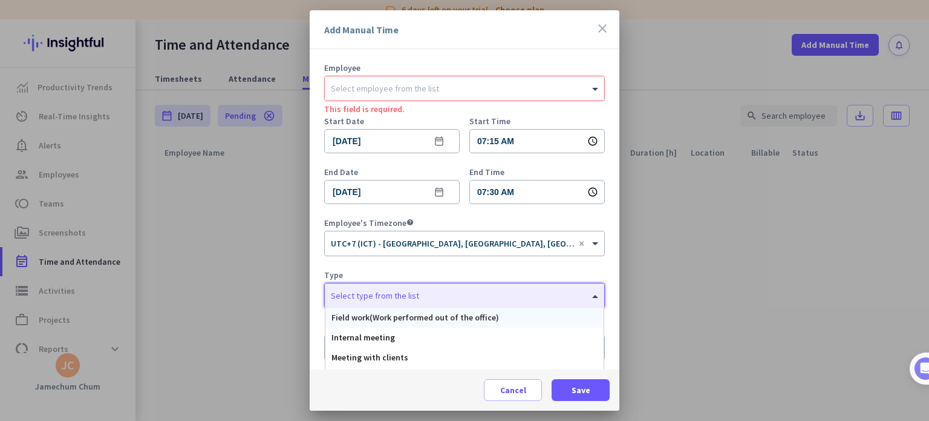
click at [417, 292] on input "text" at bounding box center [452, 293] width 243 height 9
click at [416, 292] on input "text" at bounding box center [452, 293] width 243 height 9
click at [419, 273] on div "Type" at bounding box center [464, 274] width 281 height 8
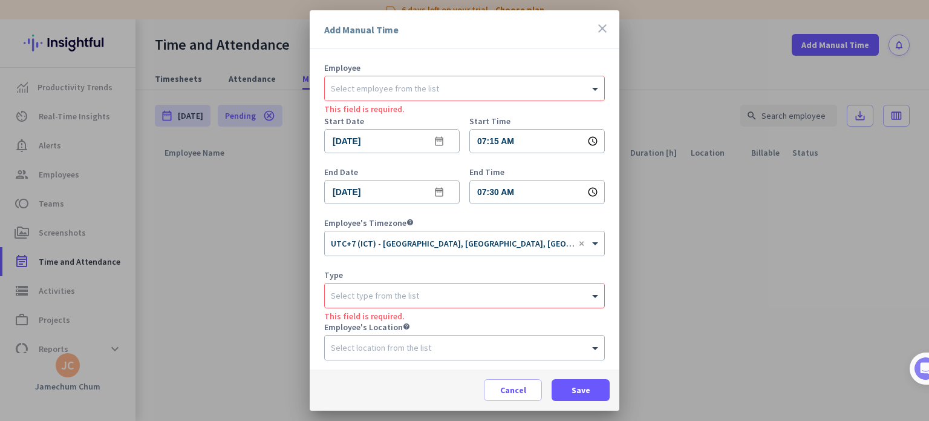
click at [436, 292] on input "text" at bounding box center [452, 293] width 243 height 9
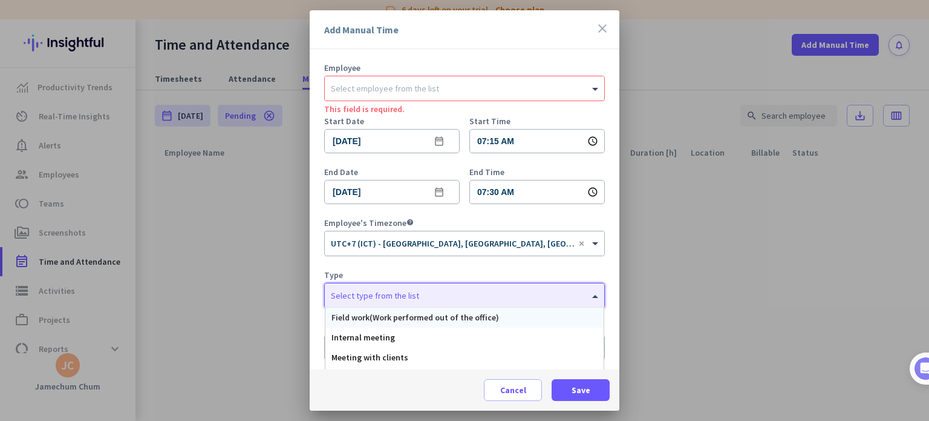
click at [408, 321] on span "Field work(Work performed out of the office)" at bounding box center [416, 317] width 168 height 11
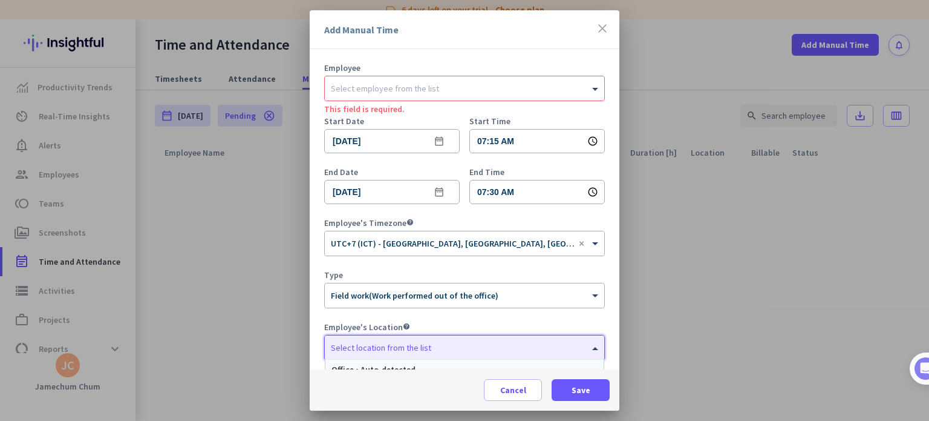
click at [419, 339] on div at bounding box center [465, 344] width 280 height 12
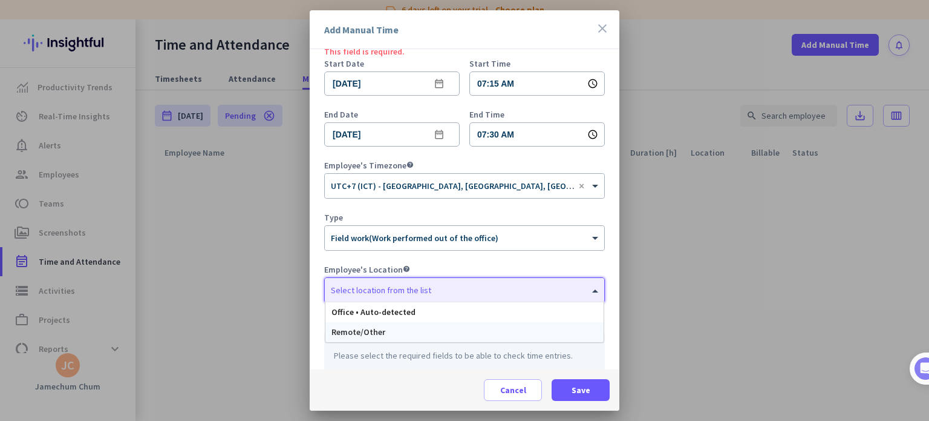
scroll to position [121, 0]
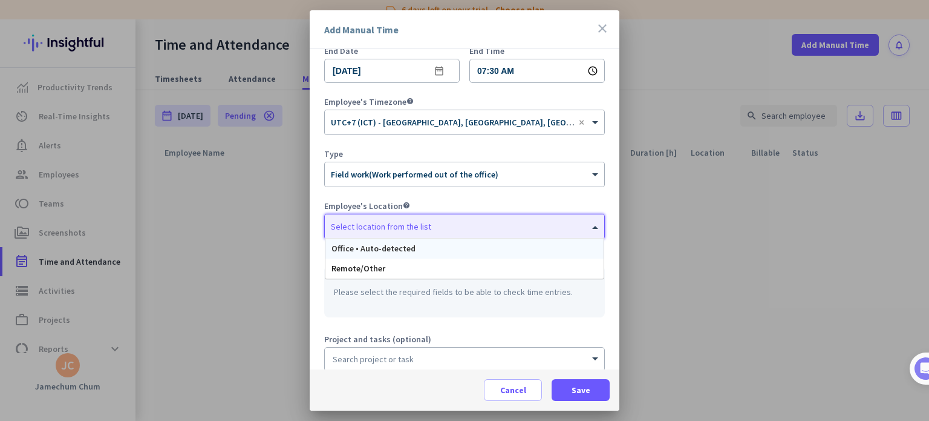
click at [407, 249] on span "Office • Auto-detected" at bounding box center [374, 248] width 84 height 11
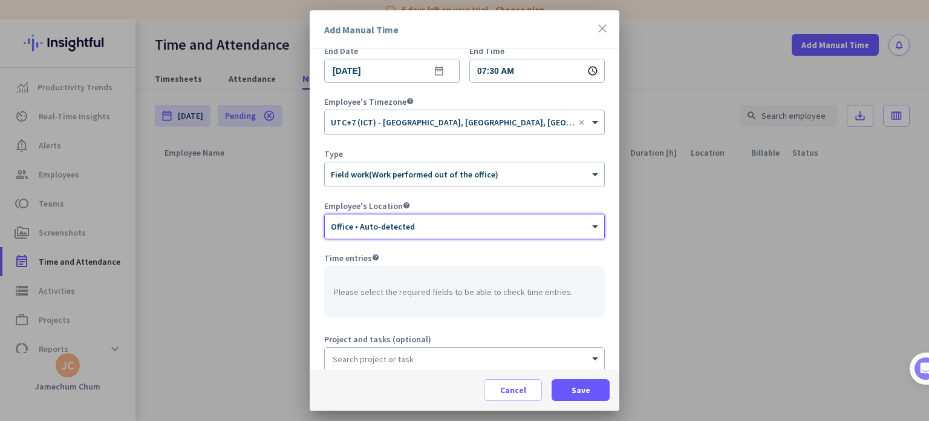
scroll to position [0, 0]
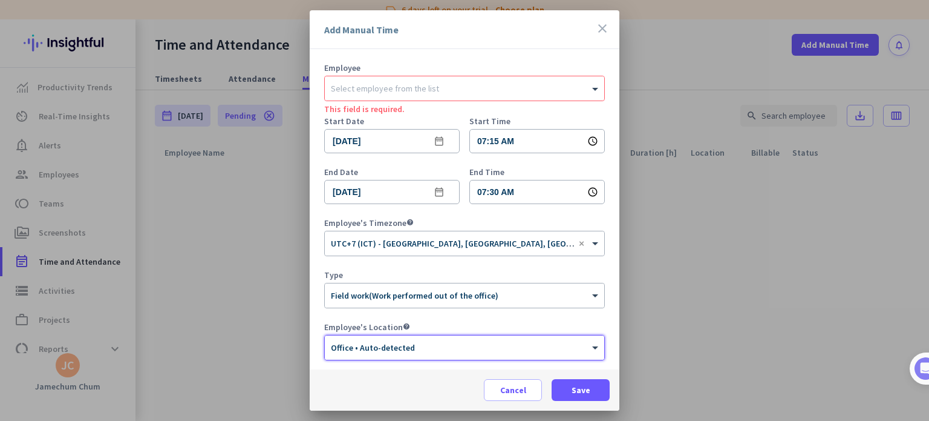
click at [587, 140] on icon "schedule" at bounding box center [592, 141] width 11 height 11
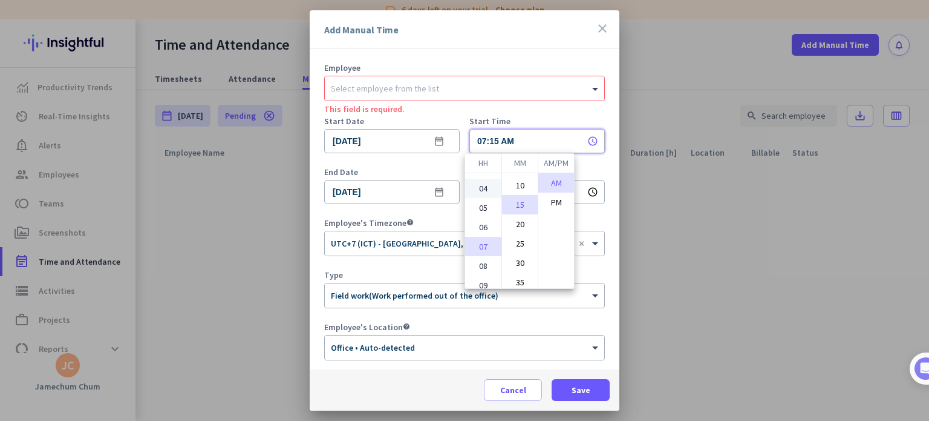
scroll to position [117, 0]
click at [600, 24] on div at bounding box center [464, 210] width 929 height 421
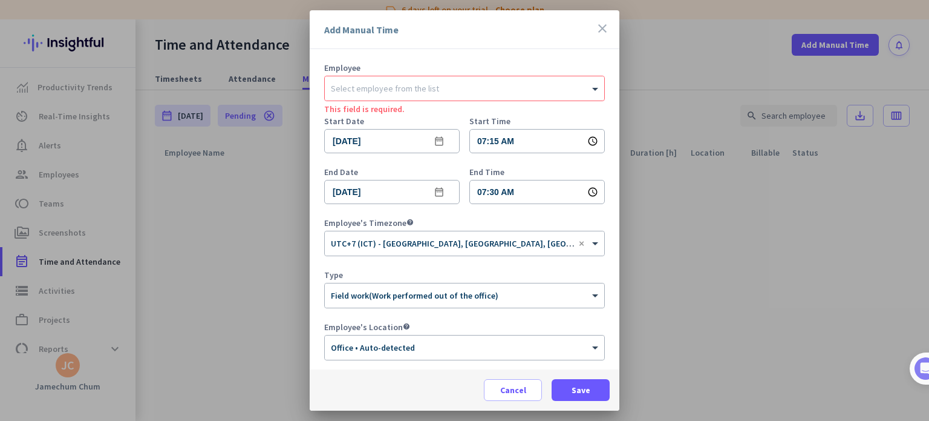
click at [603, 28] on icon "close" at bounding box center [602, 28] width 15 height 15
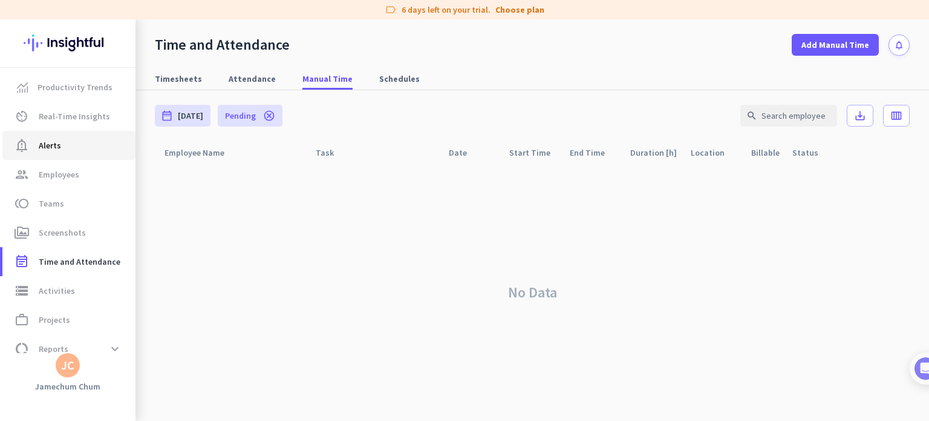
click at [87, 157] on link "notification_important Alerts" at bounding box center [68, 145] width 133 height 29
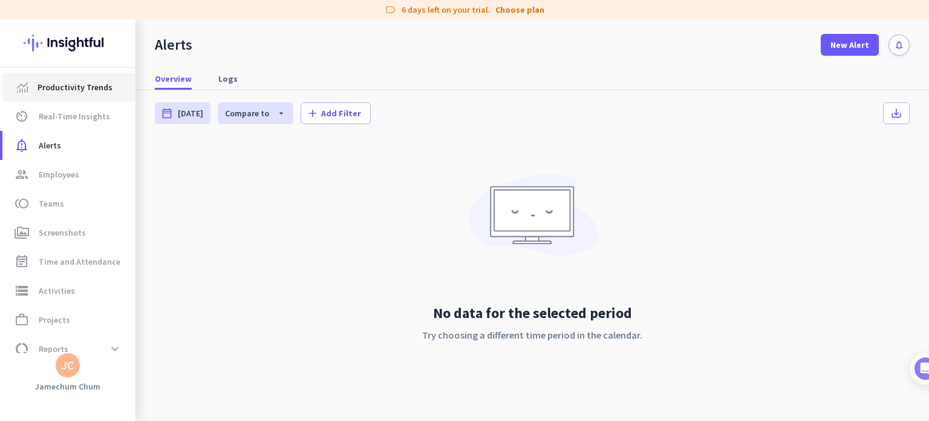
click at [90, 82] on span "Productivity Trends" at bounding box center [75, 87] width 75 height 15
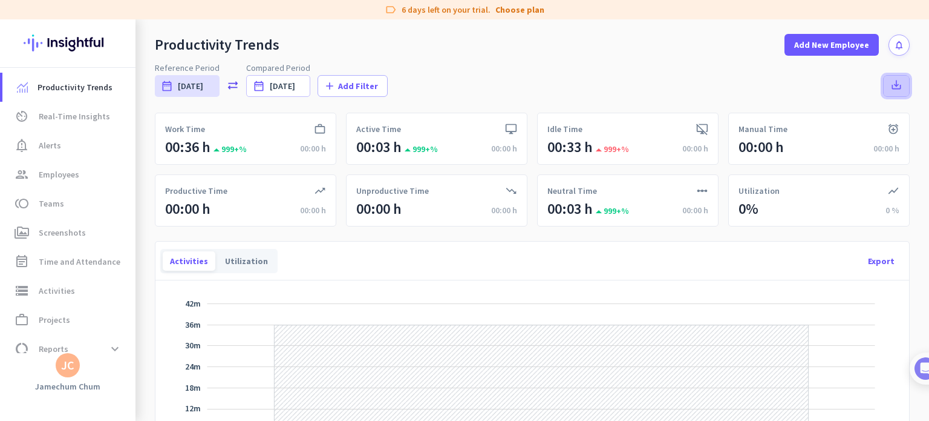
click at [891, 82] on icon "save_alt" at bounding box center [897, 85] width 12 height 12
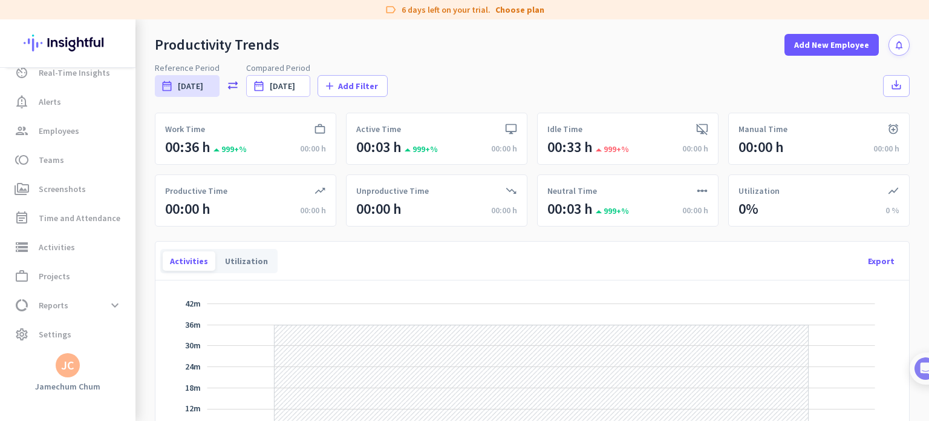
click at [66, 368] on div "JC" at bounding box center [67, 365] width 13 height 12
click at [148, 279] on span "Personal Settings" at bounding box center [132, 276] width 73 height 11
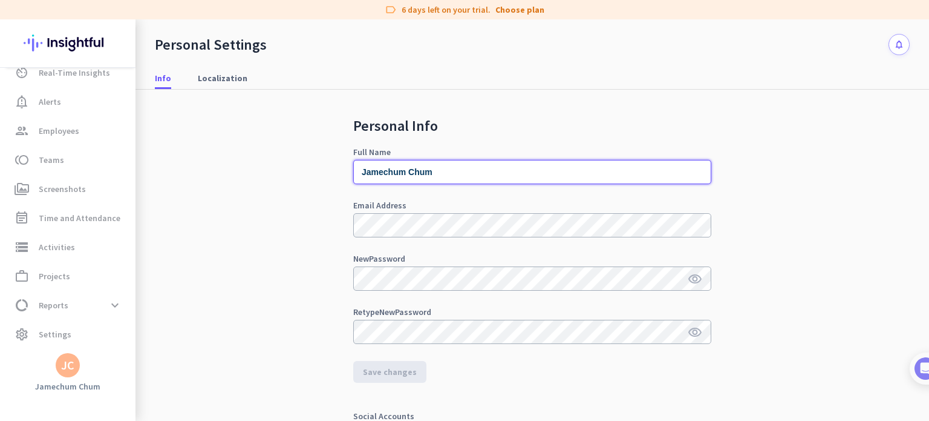
drag, startPoint x: 439, startPoint y: 172, endPoint x: 379, endPoint y: 173, distance: 59.9
click at [379, 173] on input "Jamechum Chum" at bounding box center [532, 172] width 358 height 24
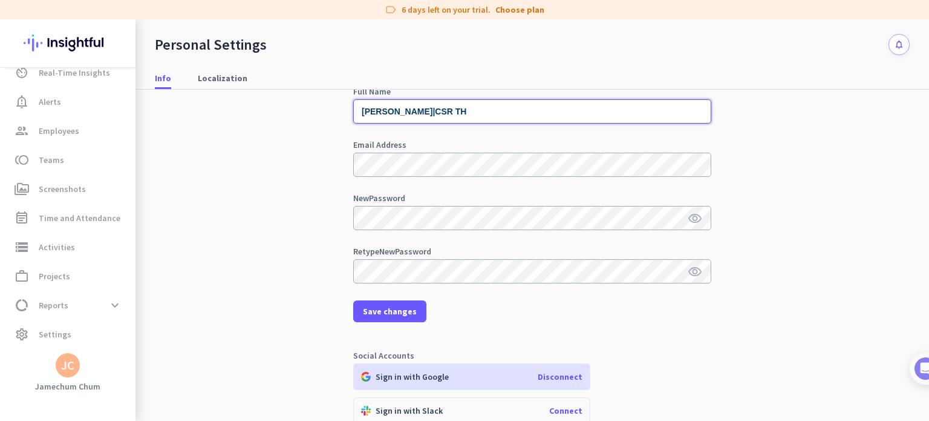
scroll to position [121, 0]
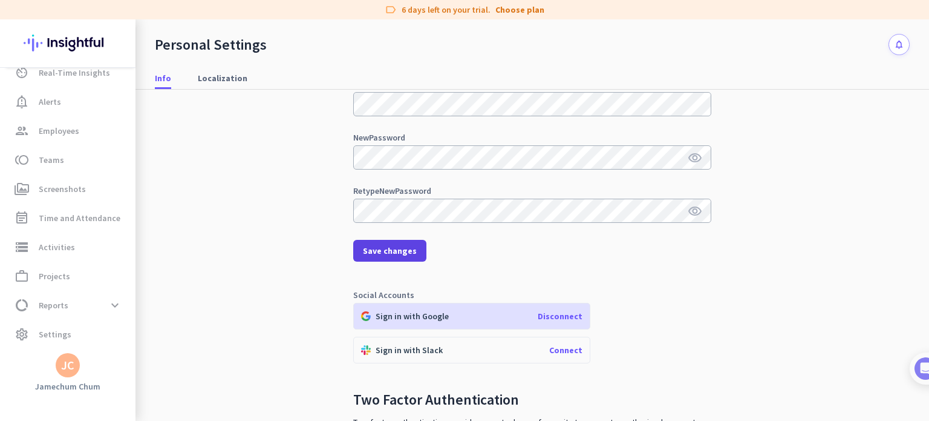
type input "[PERSON_NAME]|CSR TH"
click at [406, 249] on span "Save changes" at bounding box center [390, 250] width 54 height 12
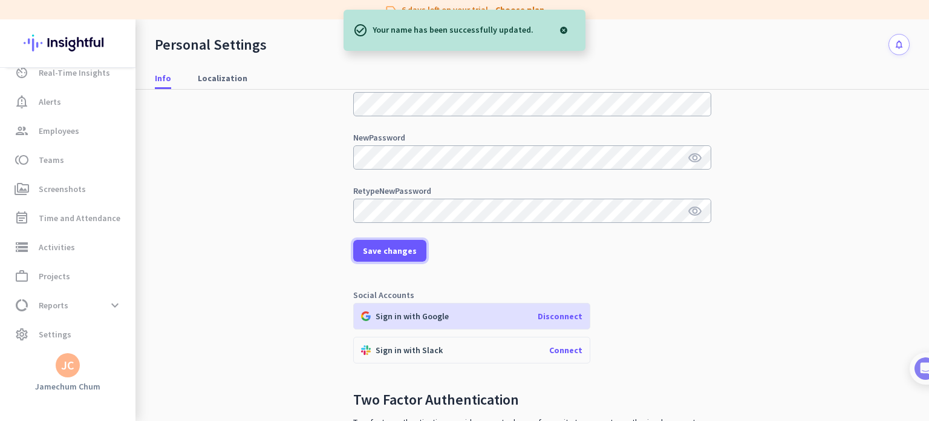
scroll to position [0, 0]
